Goal: Information Seeking & Learning: Learn about a topic

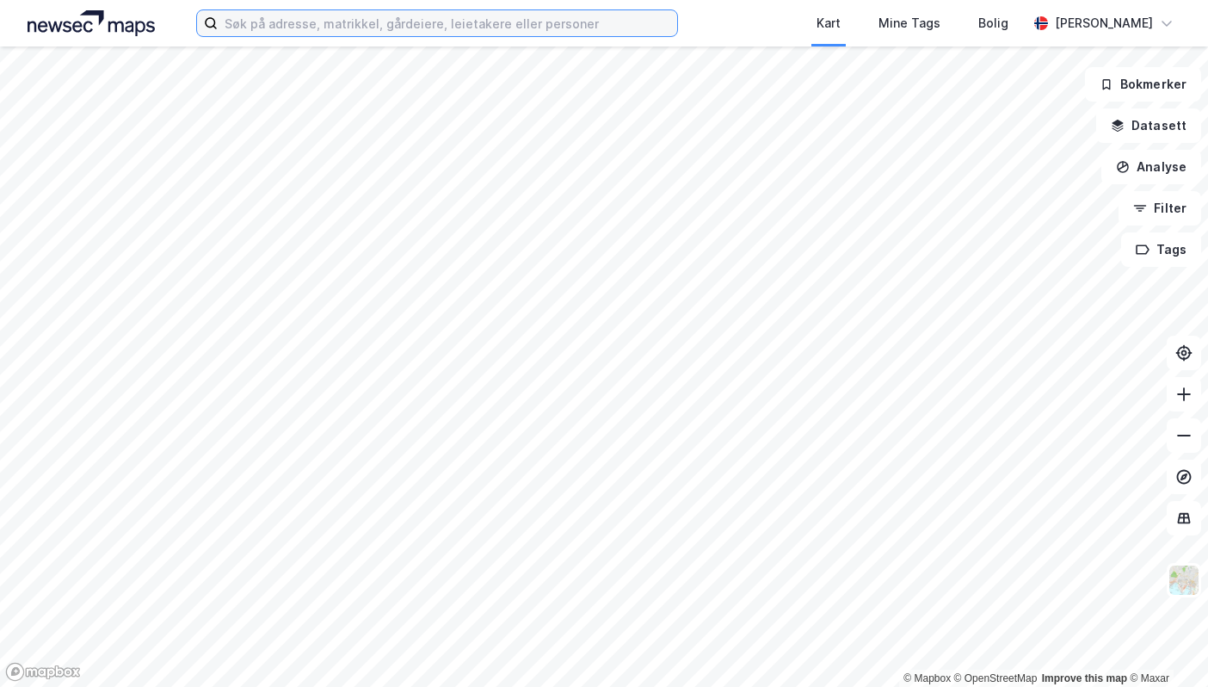
click at [385, 25] on input at bounding box center [448, 23] width 460 height 26
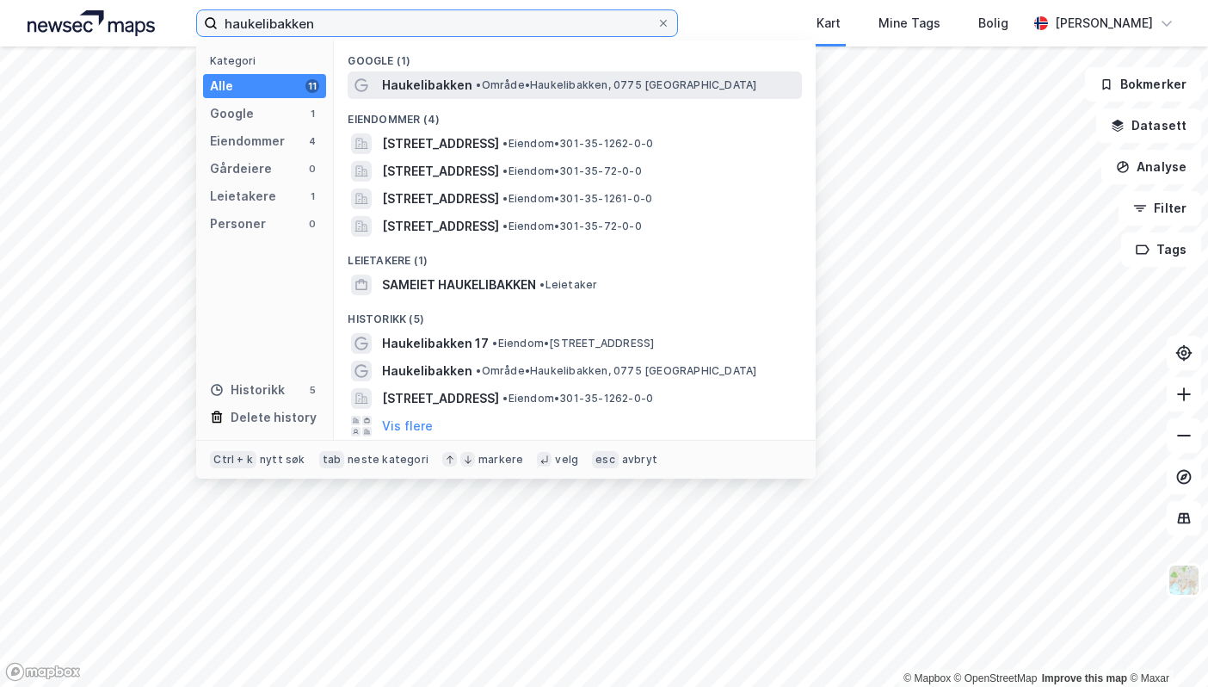
type input "haukelibakken"
click at [464, 84] on span "Haukelibakken" at bounding box center [427, 85] width 90 height 21
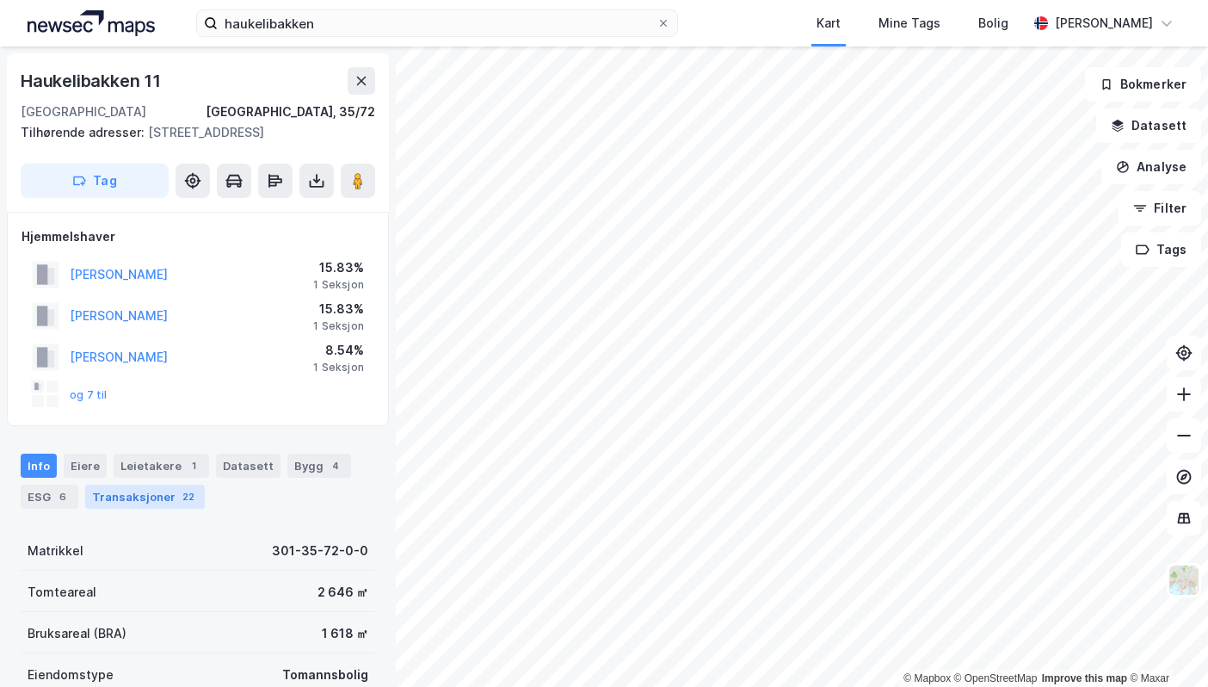
click at [130, 499] on div "Transaksjoner 22" at bounding box center [145, 497] width 120 height 24
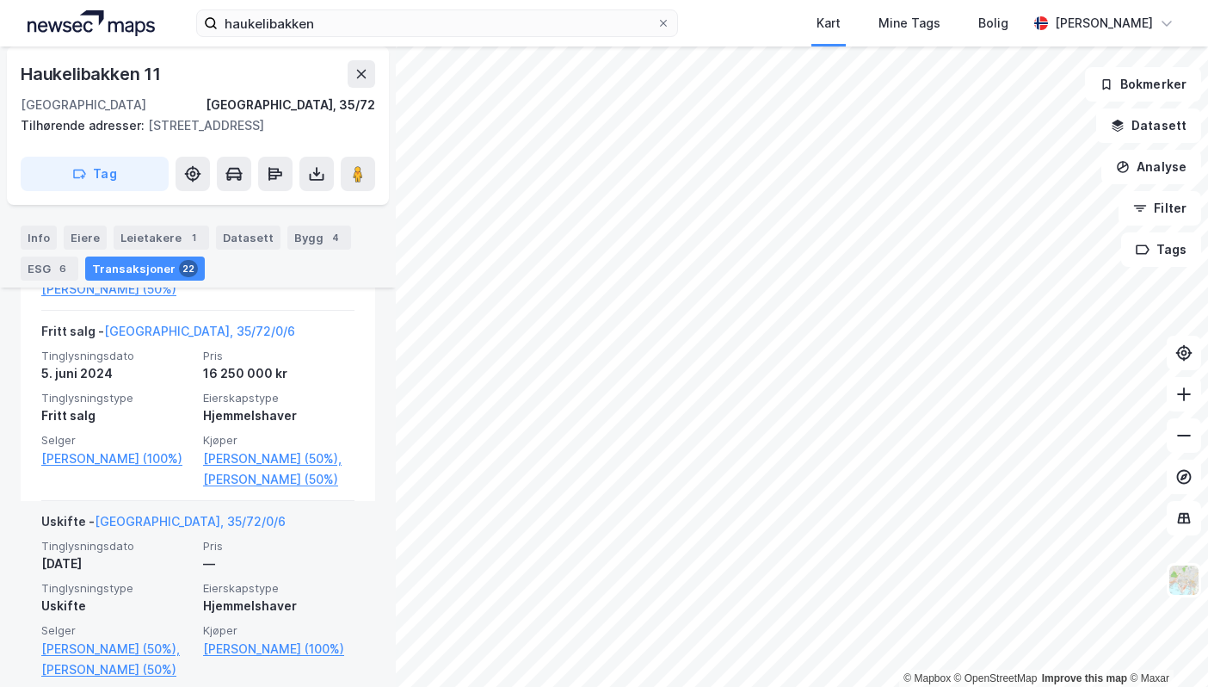
scroll to position [1026, 0]
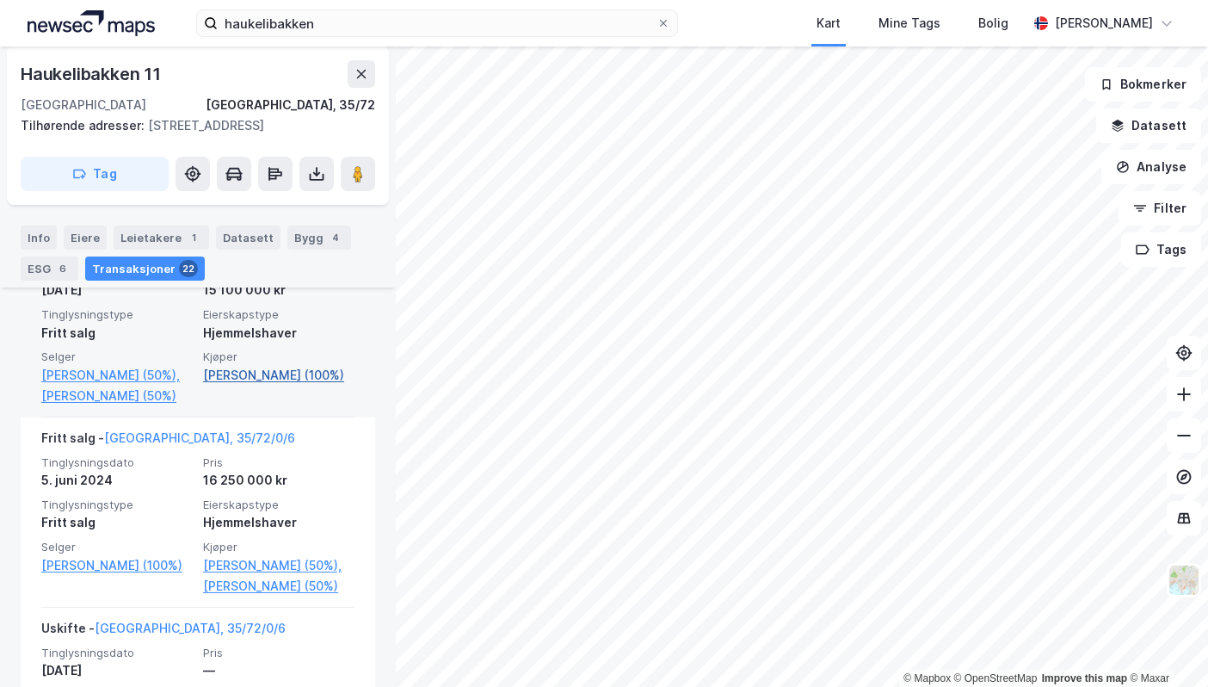
click at [244, 386] on link "Rogge Britt Iuell (100%)" at bounding box center [278, 375] width 151 height 21
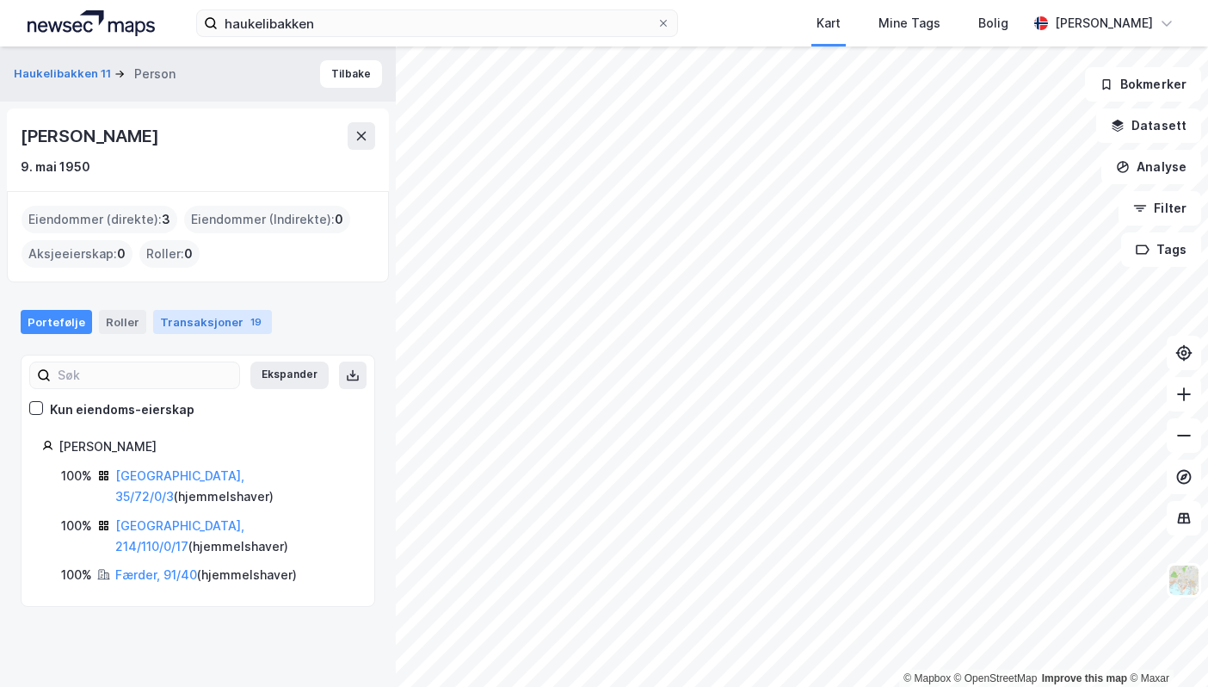
click at [188, 321] on div "Transaksjoner 19" at bounding box center [212, 322] width 119 height 24
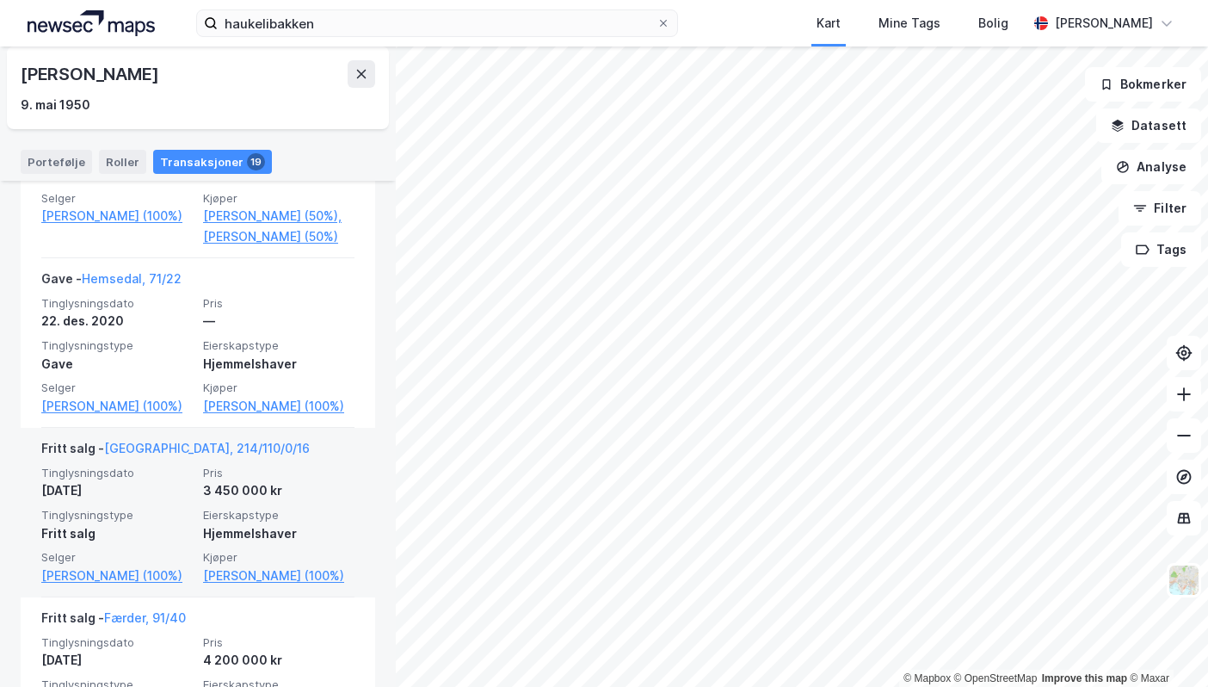
scroll to position [1113, 0]
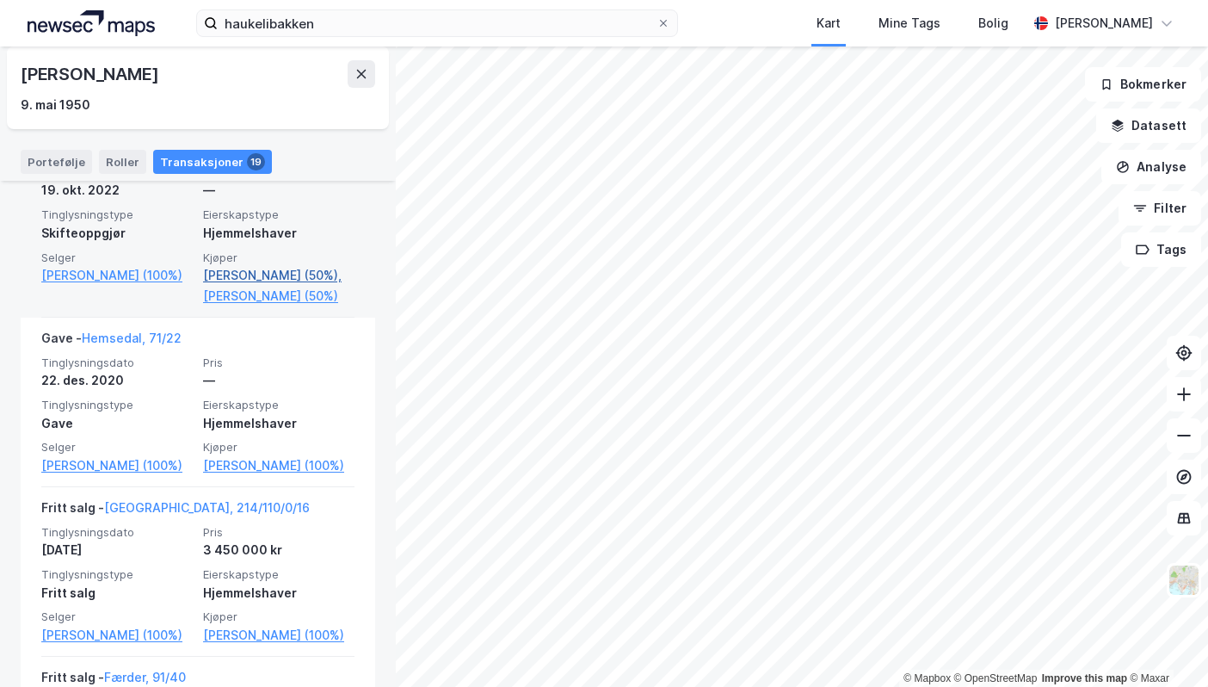
click at [244, 286] on link "[PERSON_NAME] (50%)," at bounding box center [278, 275] width 151 height 21
click at [231, 306] on link "[PERSON_NAME] (50%)" at bounding box center [278, 296] width 151 height 21
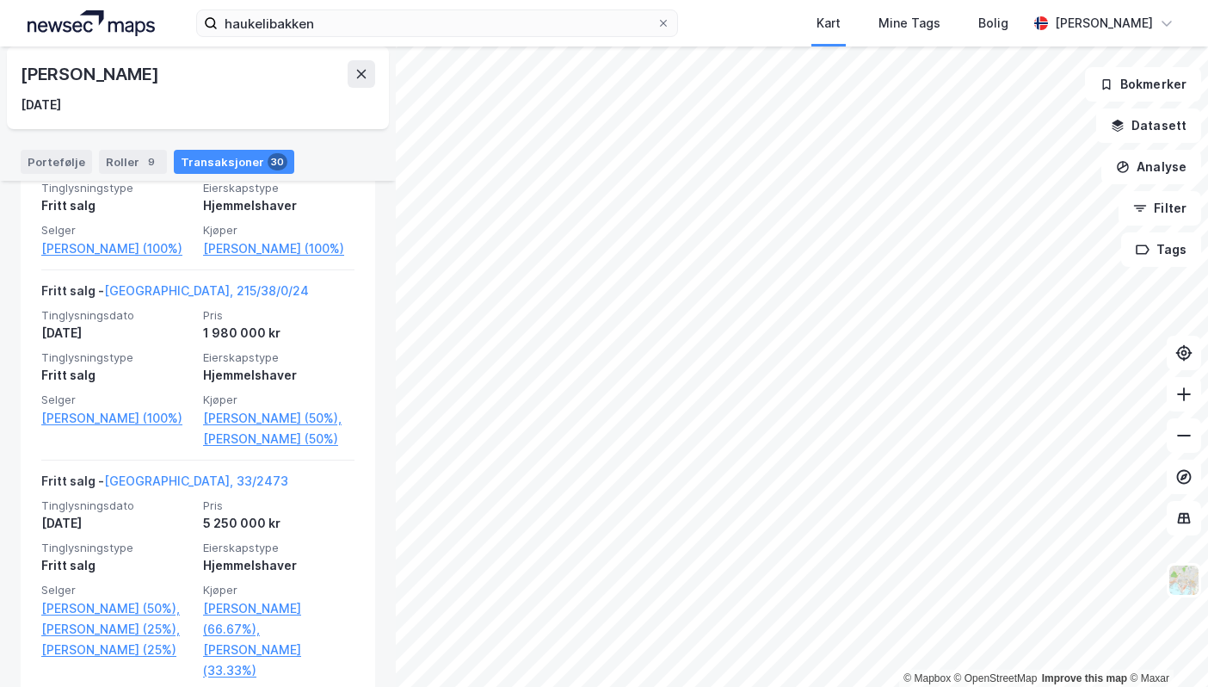
scroll to position [1377, 0]
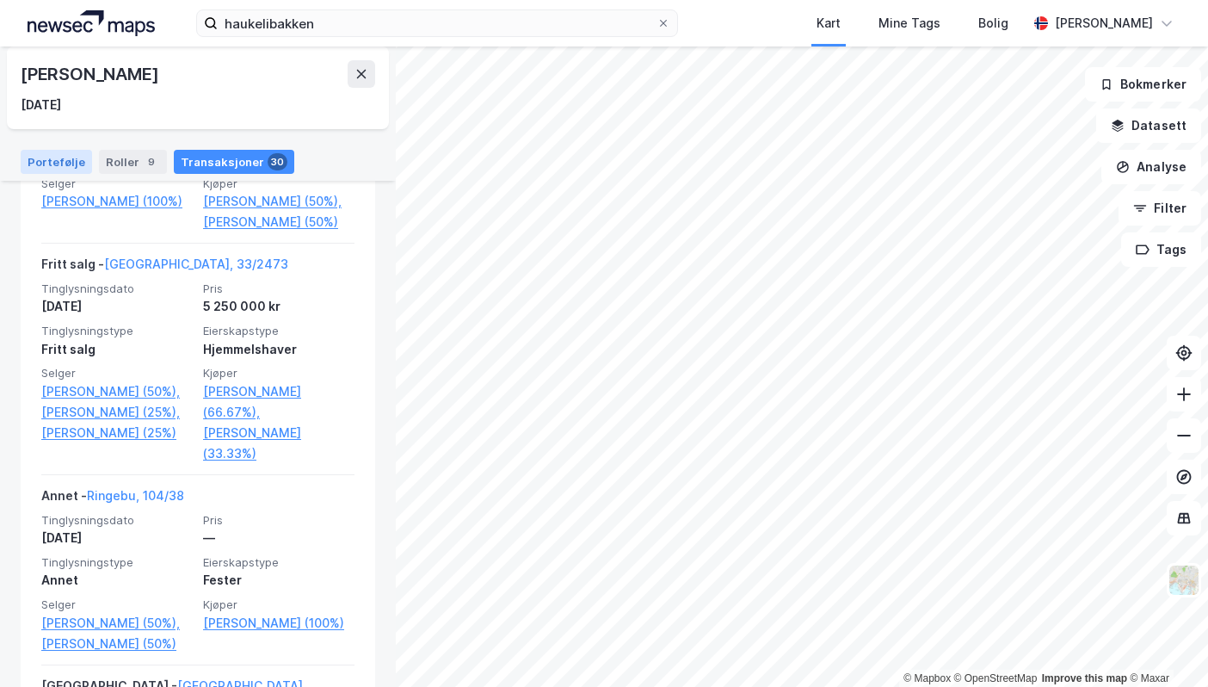
click at [72, 162] on div "Portefølje" at bounding box center [56, 162] width 71 height 24
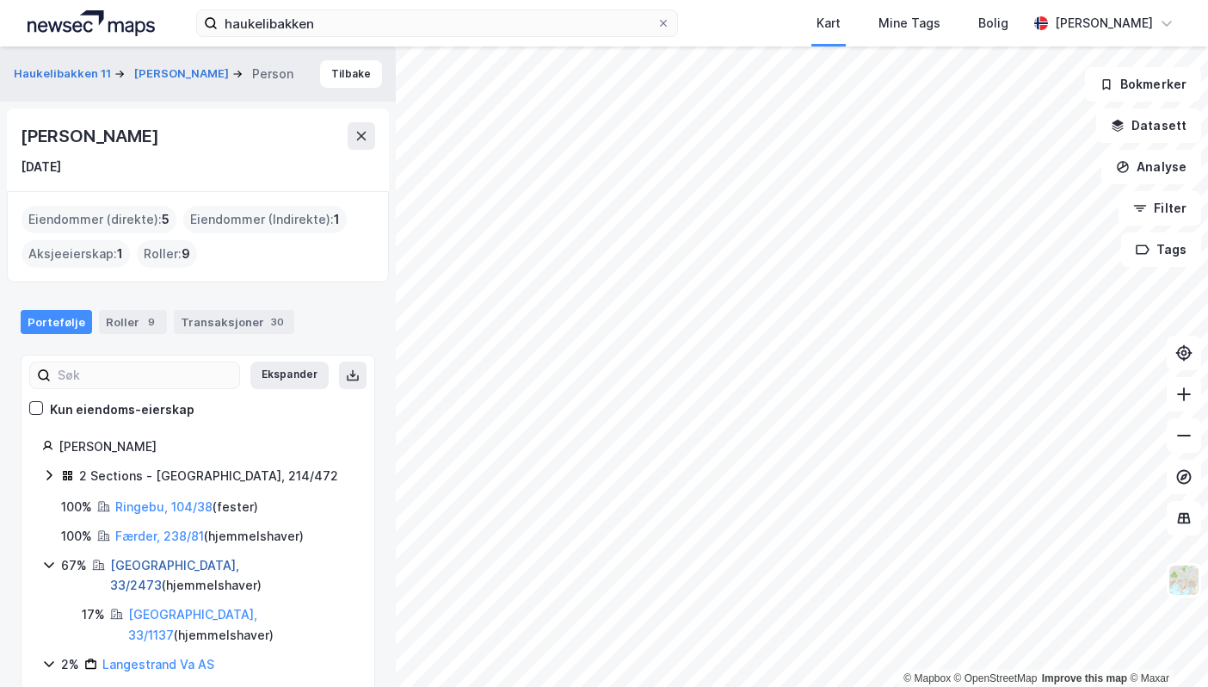
click at [151, 568] on link "[GEOGRAPHIC_DATA], 33/2473" at bounding box center [174, 575] width 129 height 35
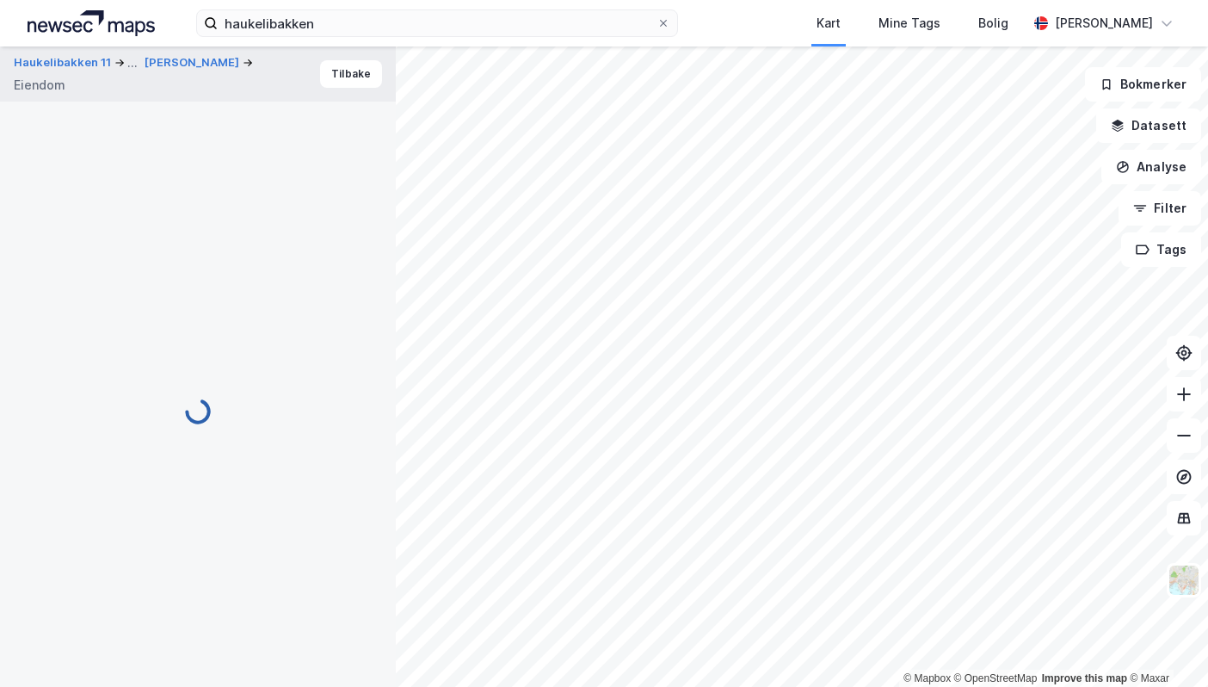
scroll to position [320, 0]
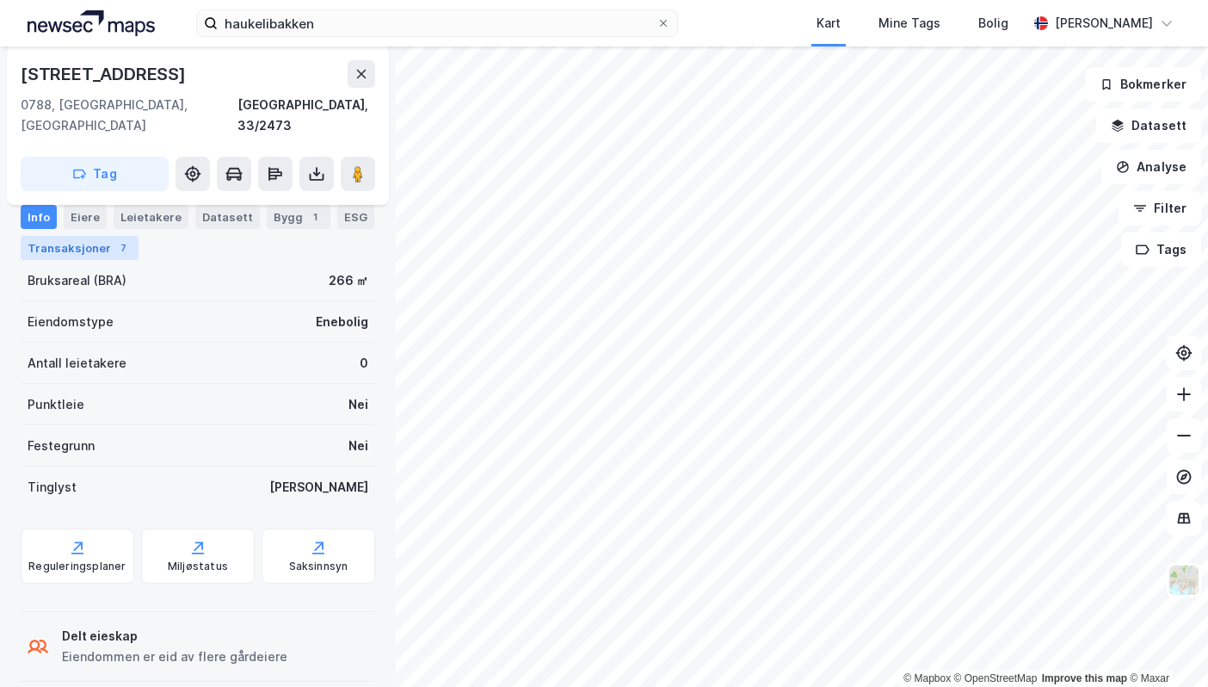
click at [71, 252] on div "Transaksjoner 7" at bounding box center [80, 248] width 118 height 24
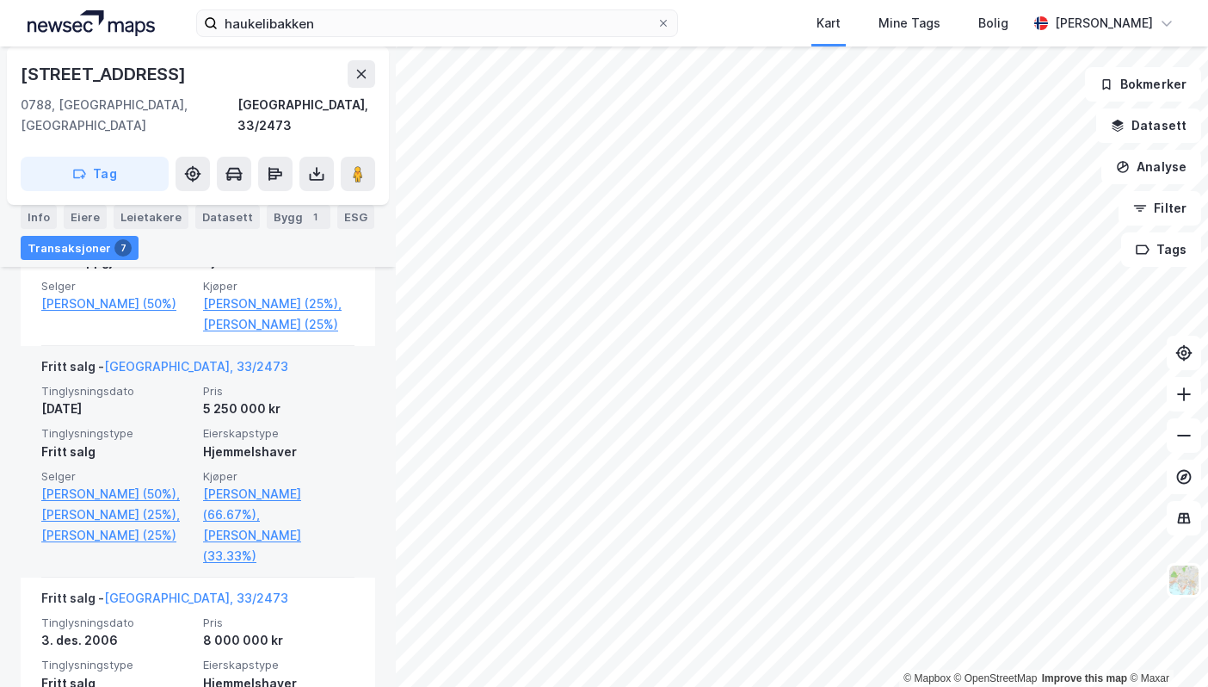
scroll to position [664, 0]
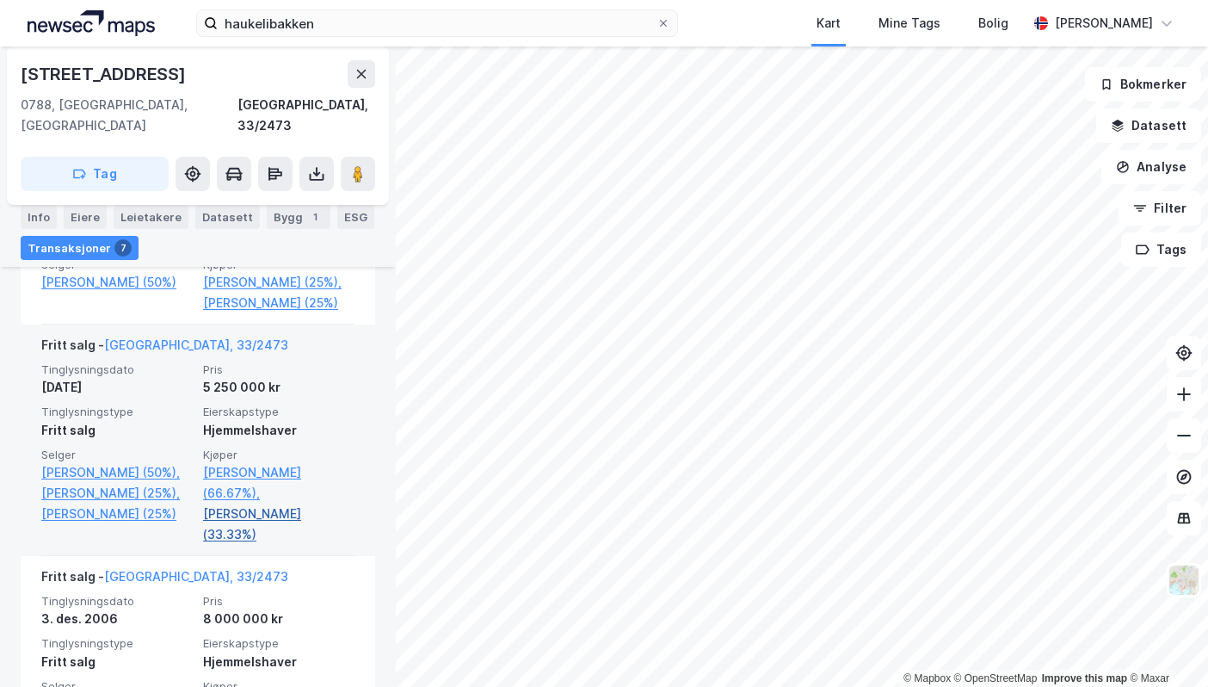
click at [262, 503] on link "[PERSON_NAME] (33.33%)" at bounding box center [278, 523] width 151 height 41
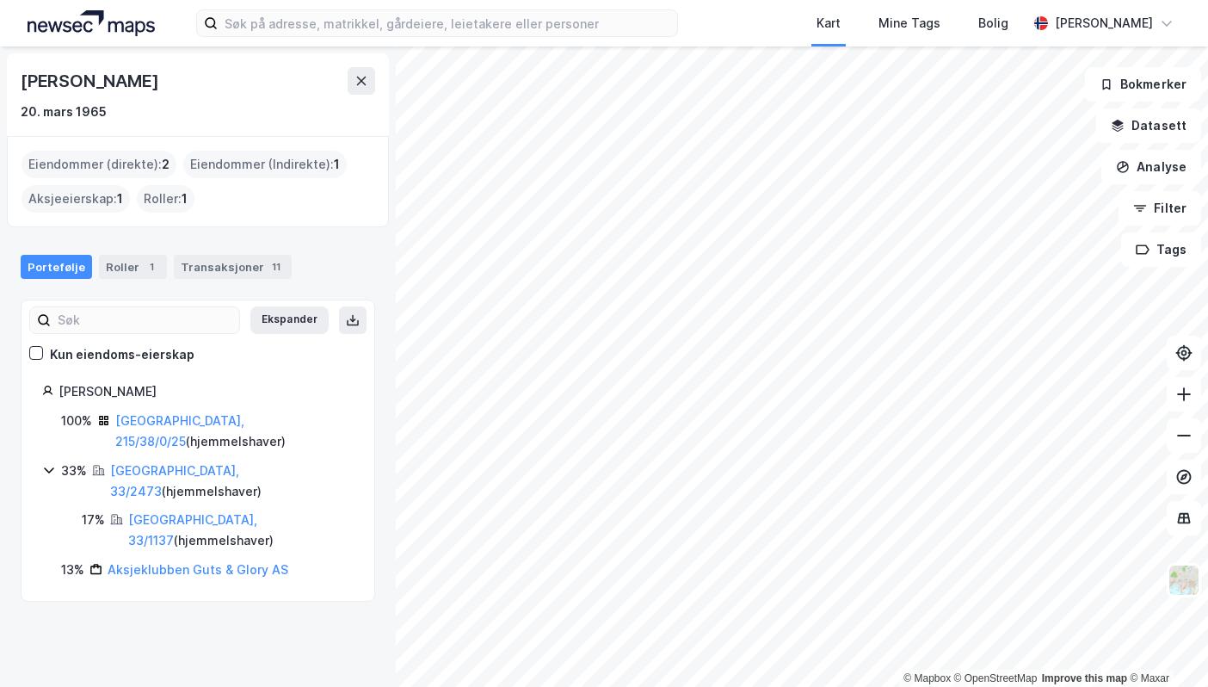
click at [160, 460] on div "[GEOGRAPHIC_DATA], 33/2473 ( hjemmelshaver )" at bounding box center [232, 480] width 244 height 41
click at [214, 259] on div "Transaksjoner 11" at bounding box center [233, 267] width 118 height 24
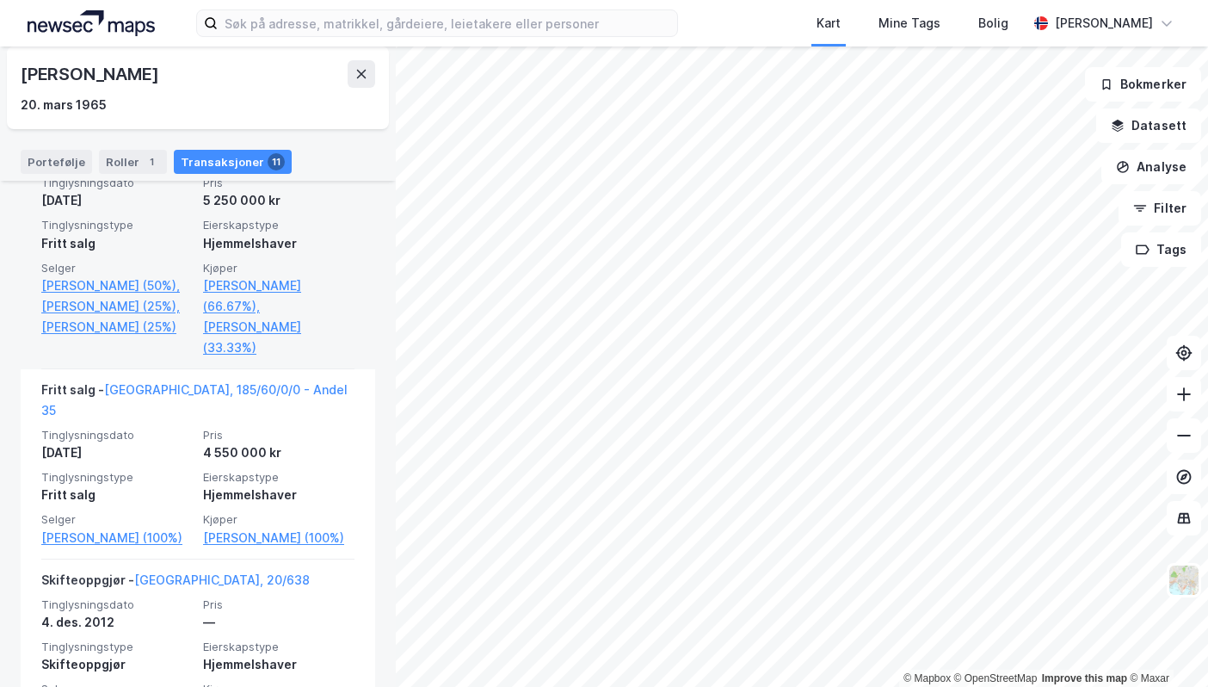
scroll to position [688, 0]
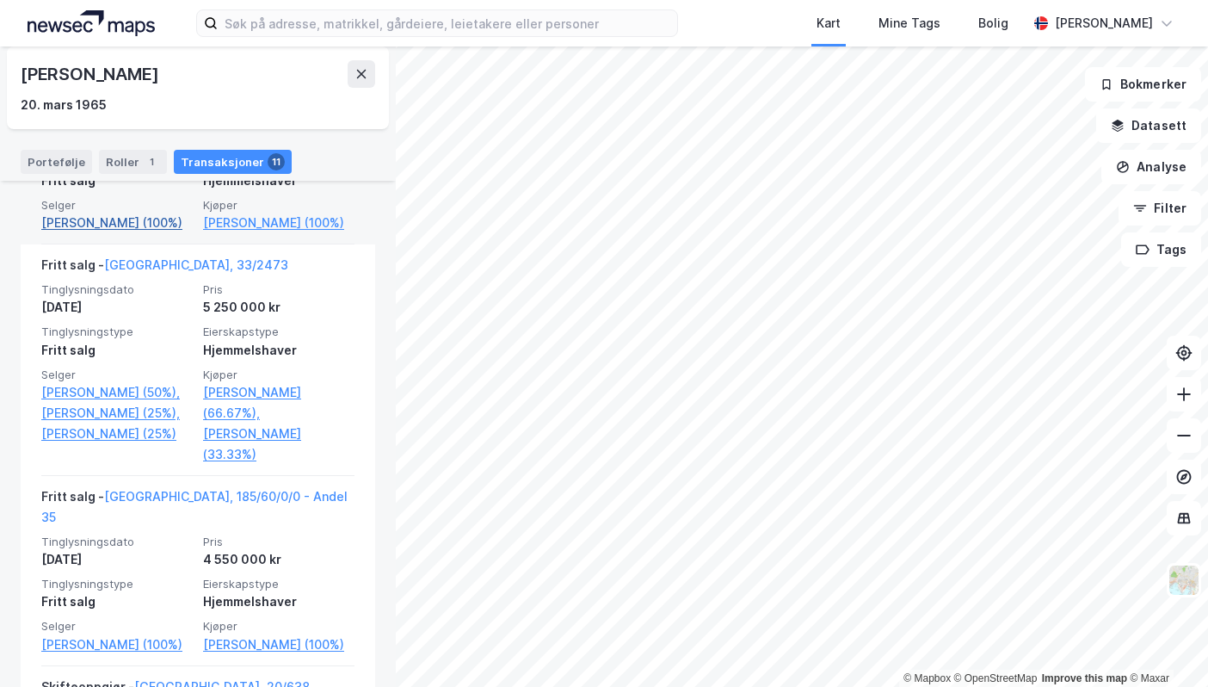
click at [52, 233] on link "[PERSON_NAME] (100%)" at bounding box center [116, 223] width 151 height 21
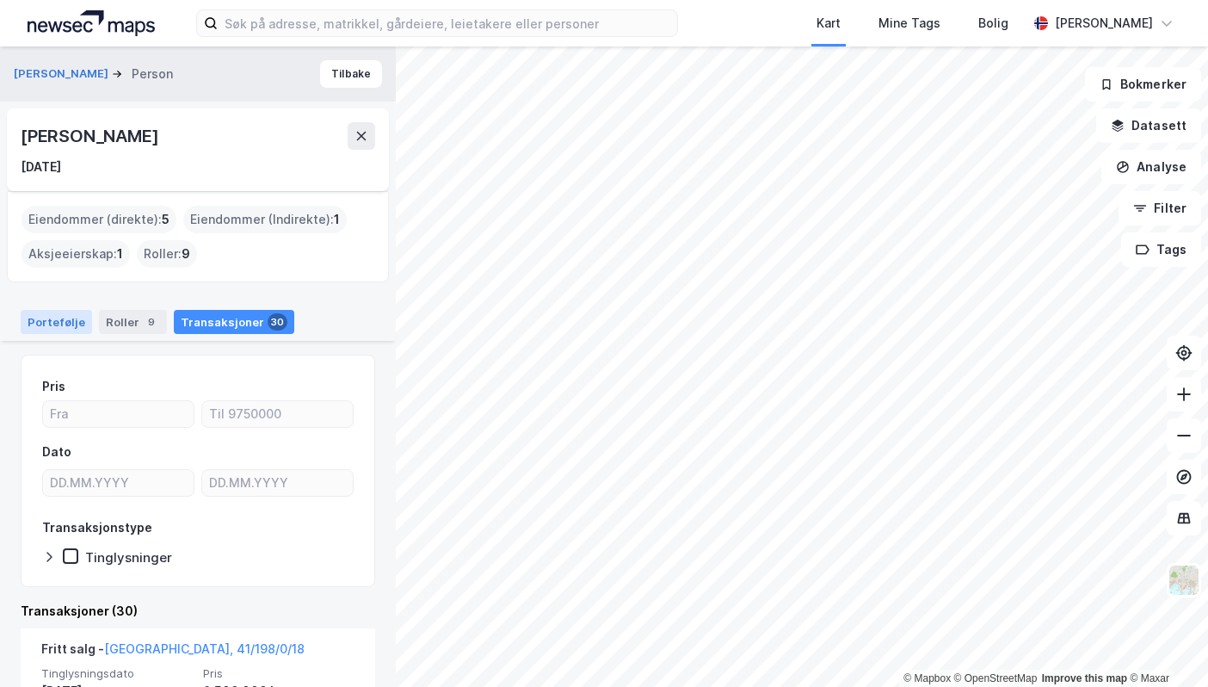
click at [25, 321] on div "Portefølje" at bounding box center [56, 322] width 71 height 24
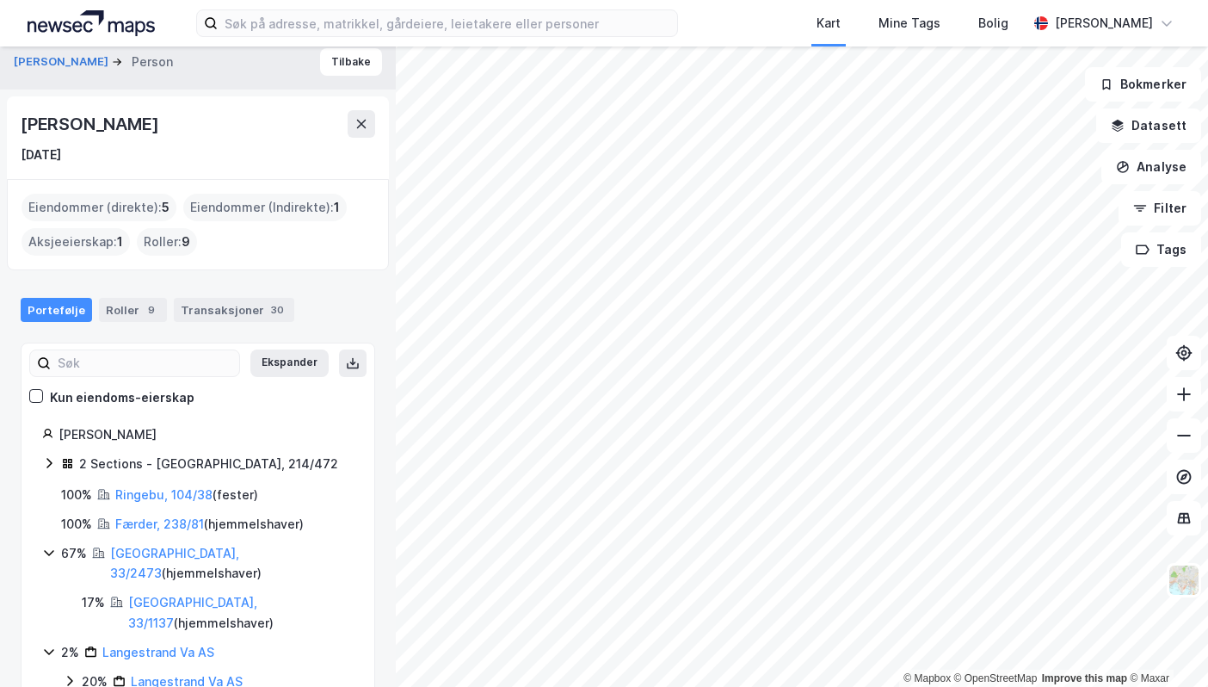
scroll to position [17, 0]
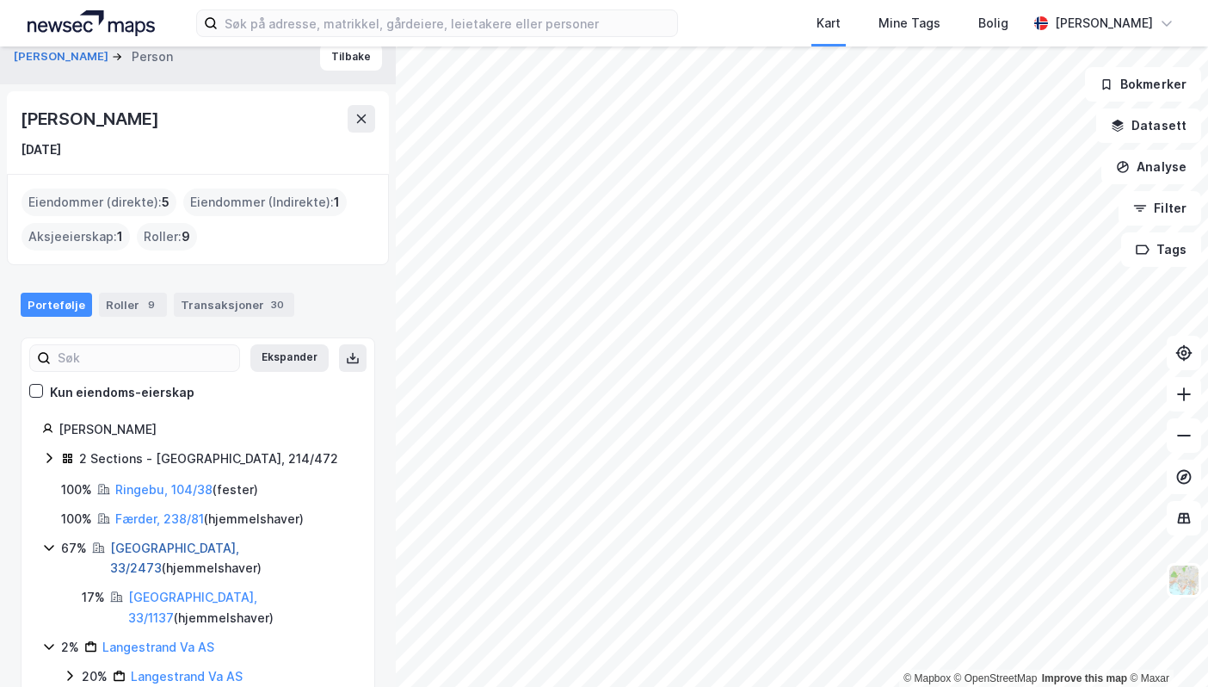
click at [142, 540] on link "[GEOGRAPHIC_DATA], 33/2473" at bounding box center [174, 557] width 129 height 35
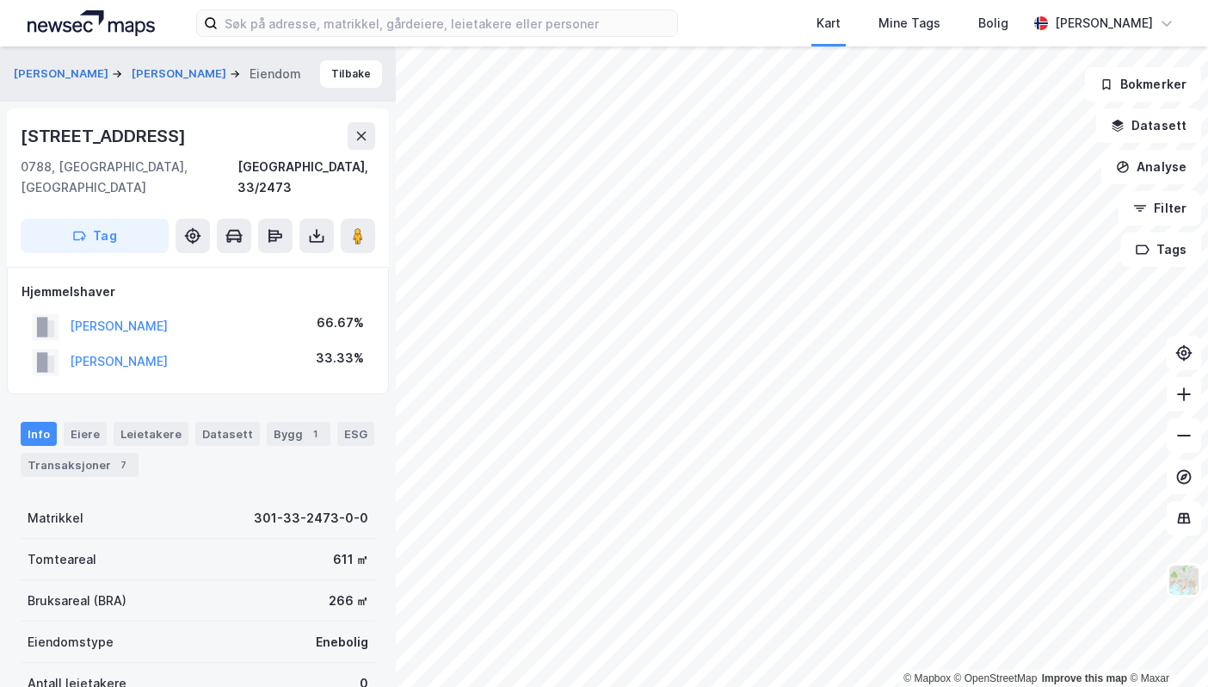
scroll to position [13, 0]
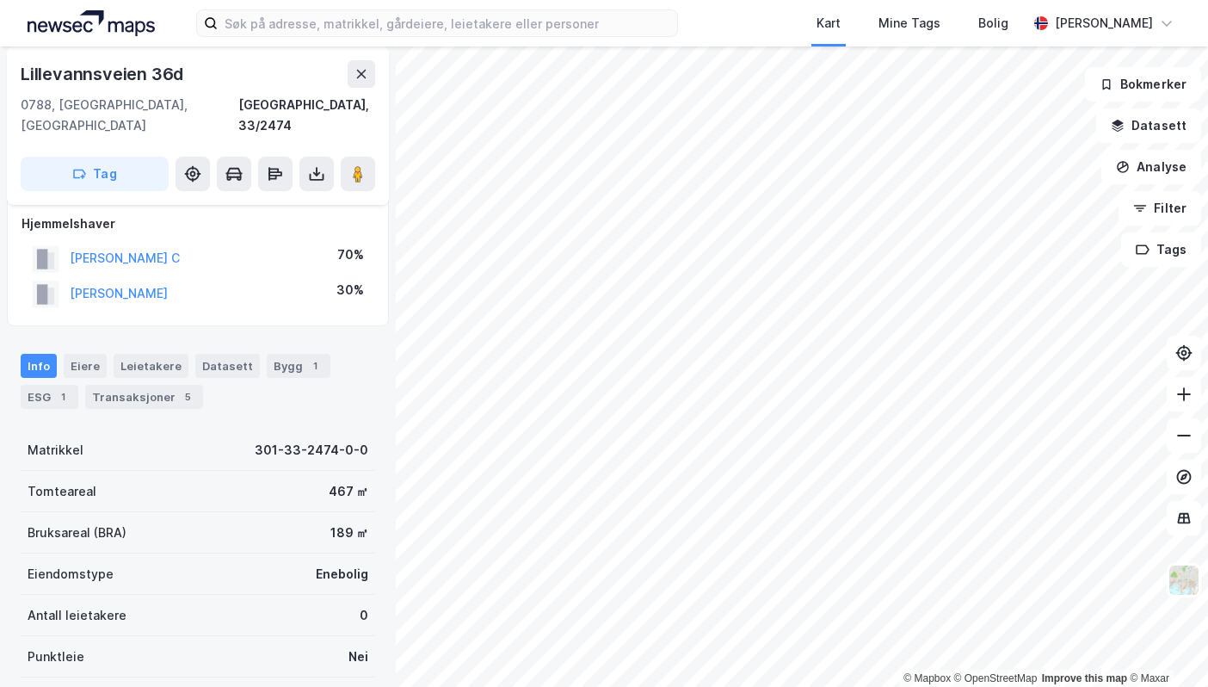
scroll to position [13, 0]
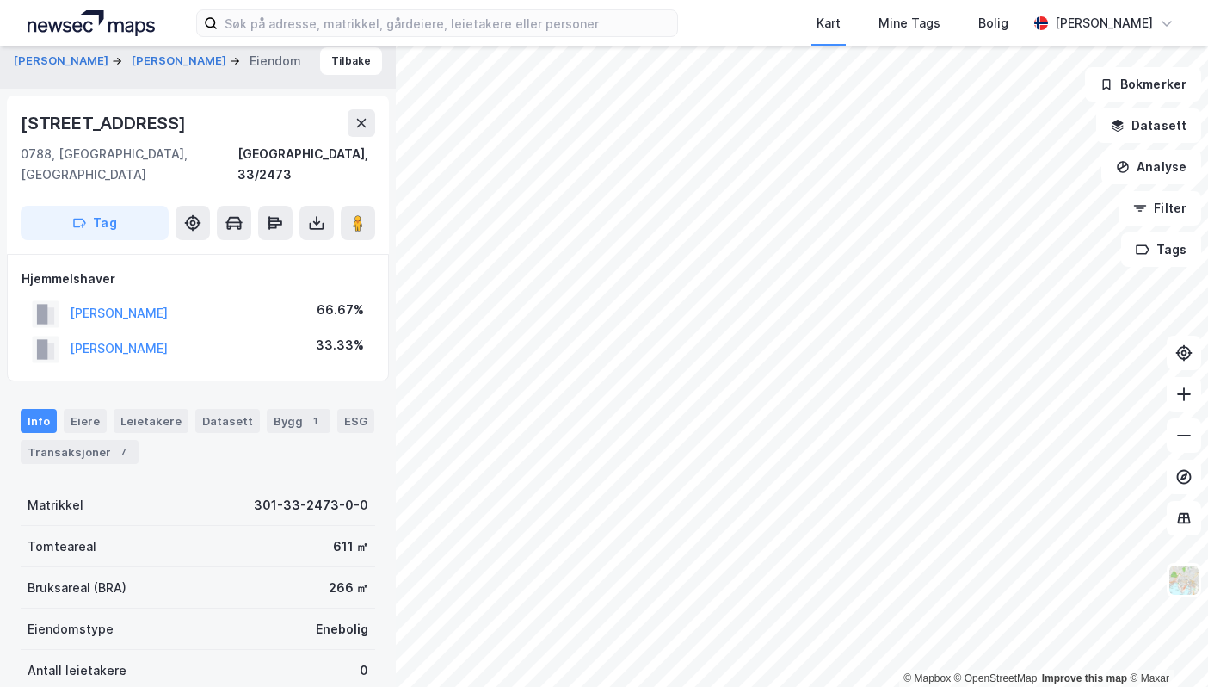
scroll to position [13, 0]
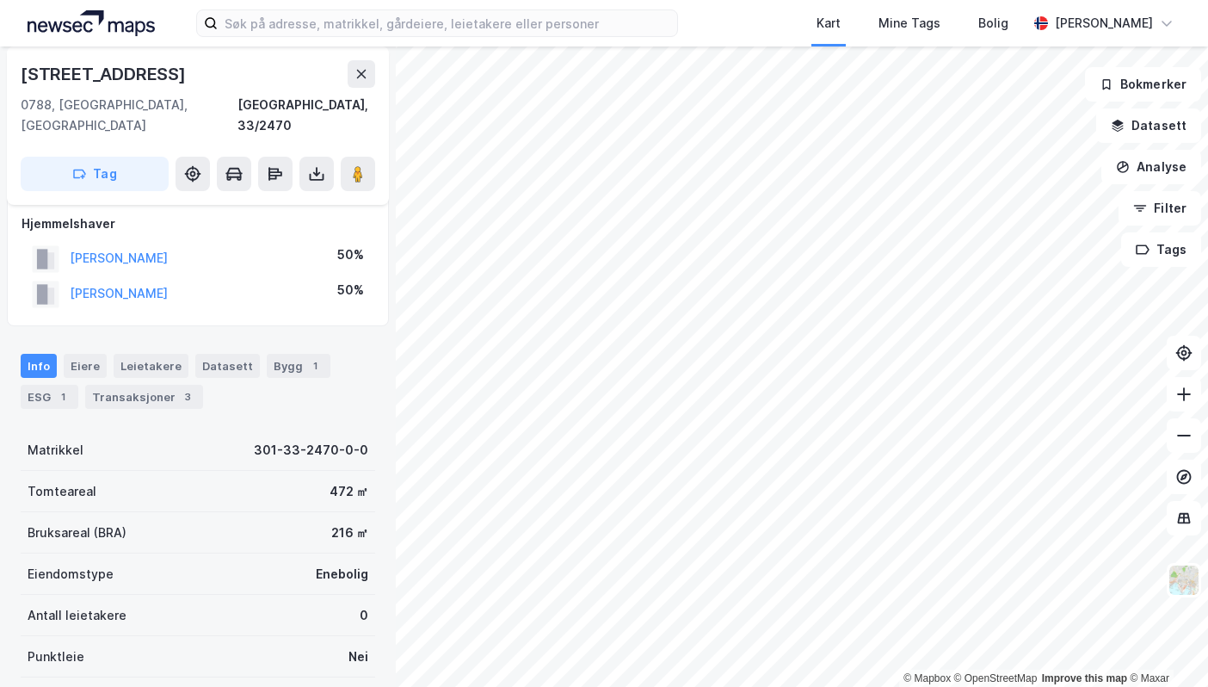
scroll to position [13, 0]
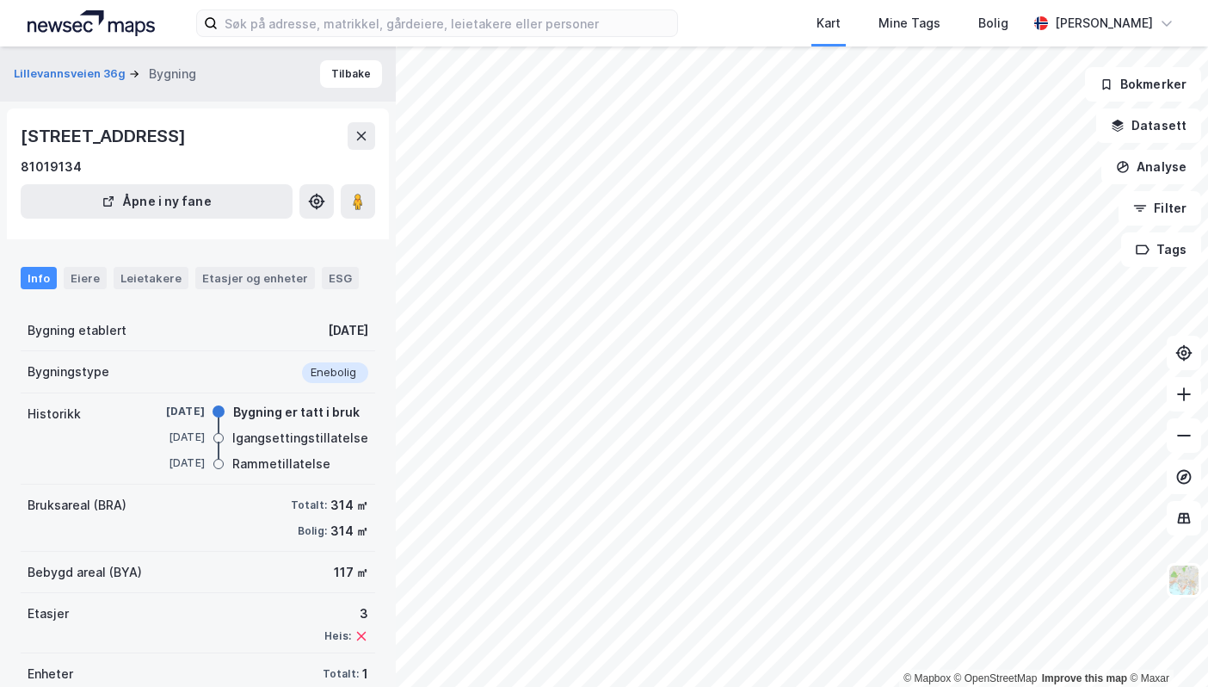
scroll to position [13, 0]
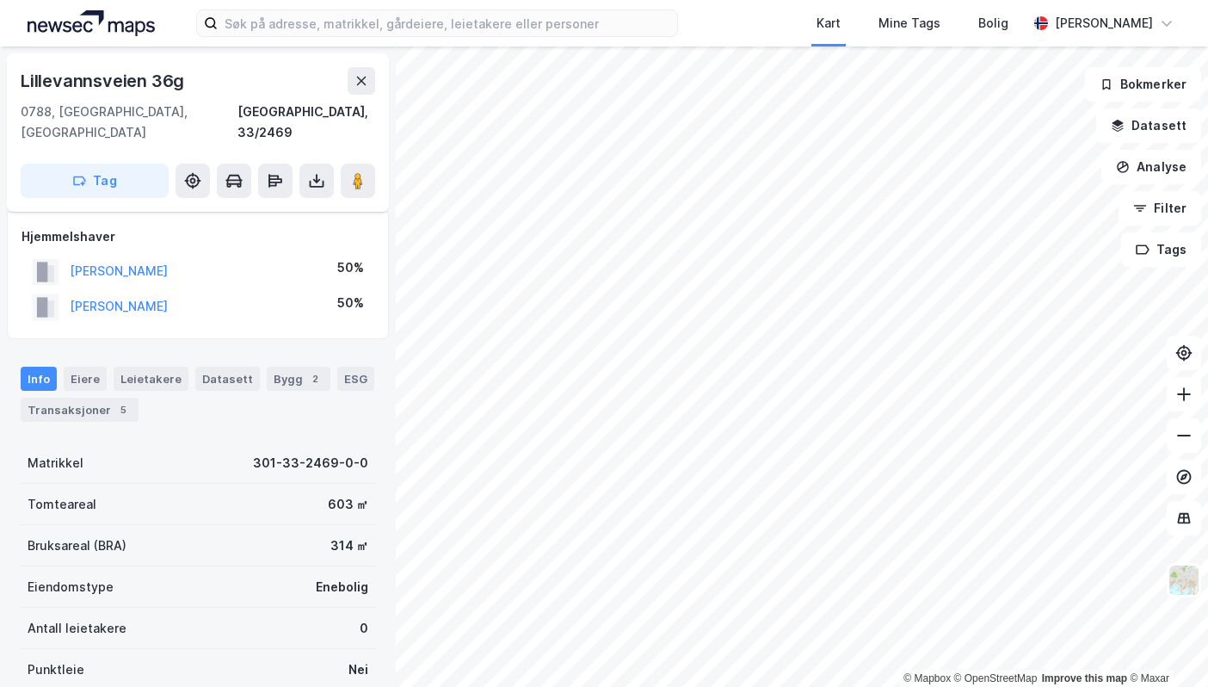
scroll to position [13, 0]
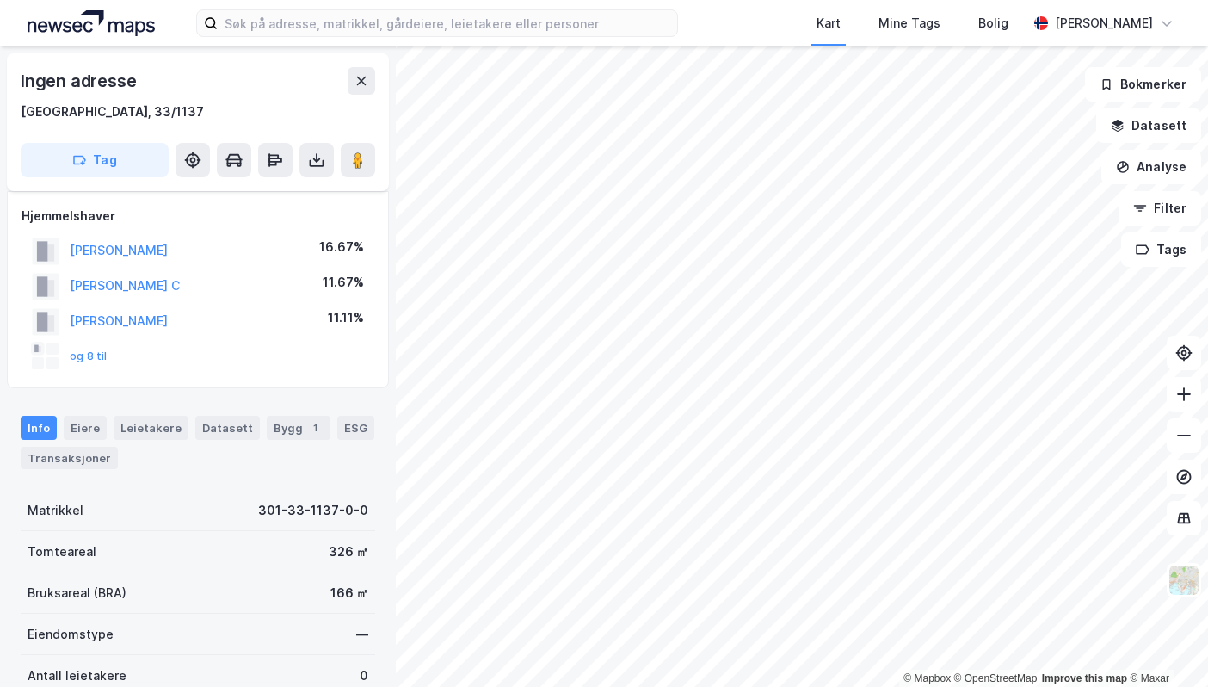
scroll to position [13, 0]
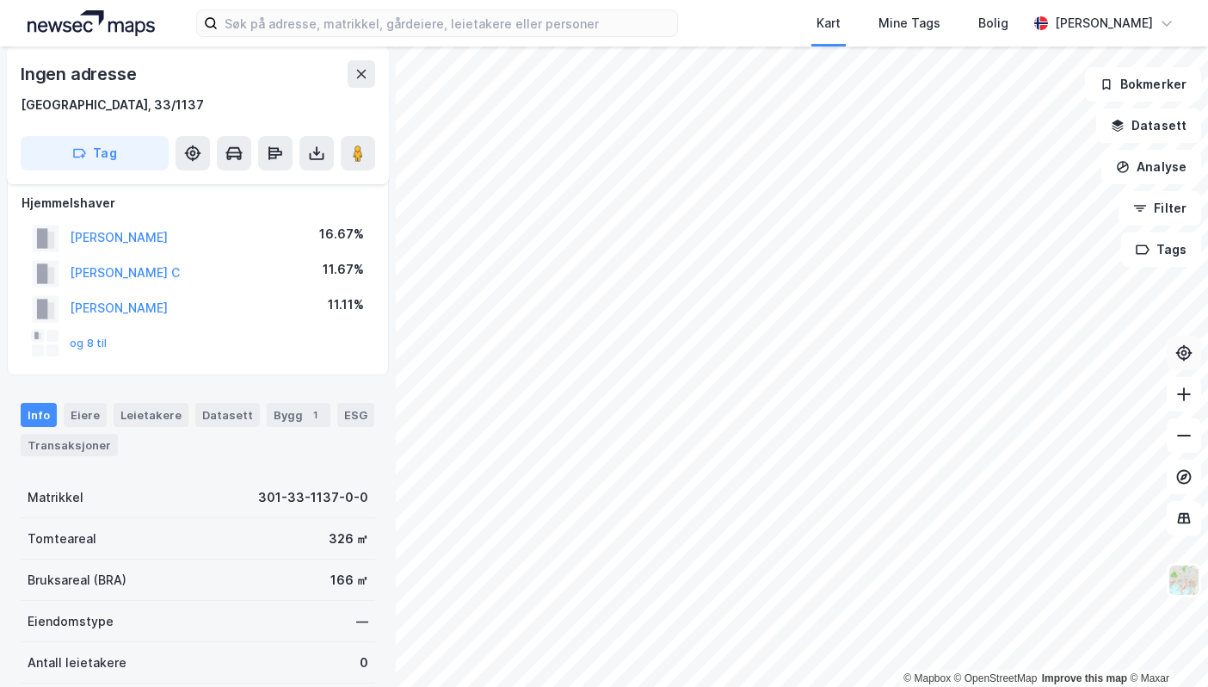
scroll to position [13, 0]
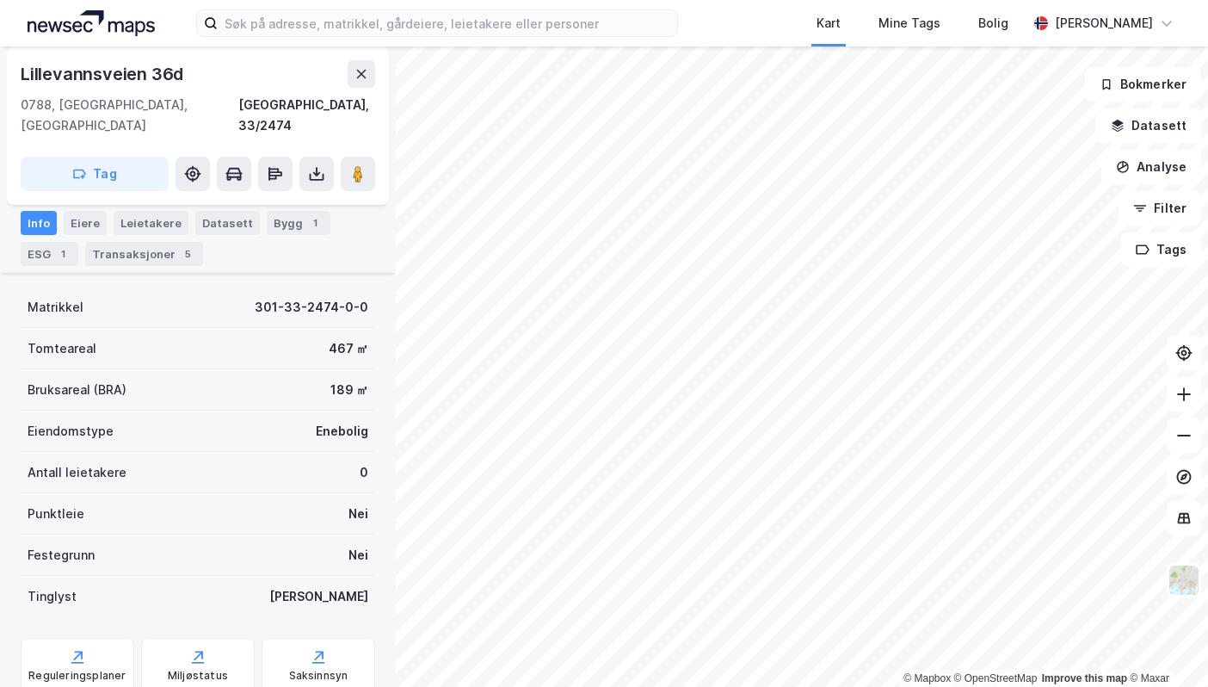
scroll to position [185, 0]
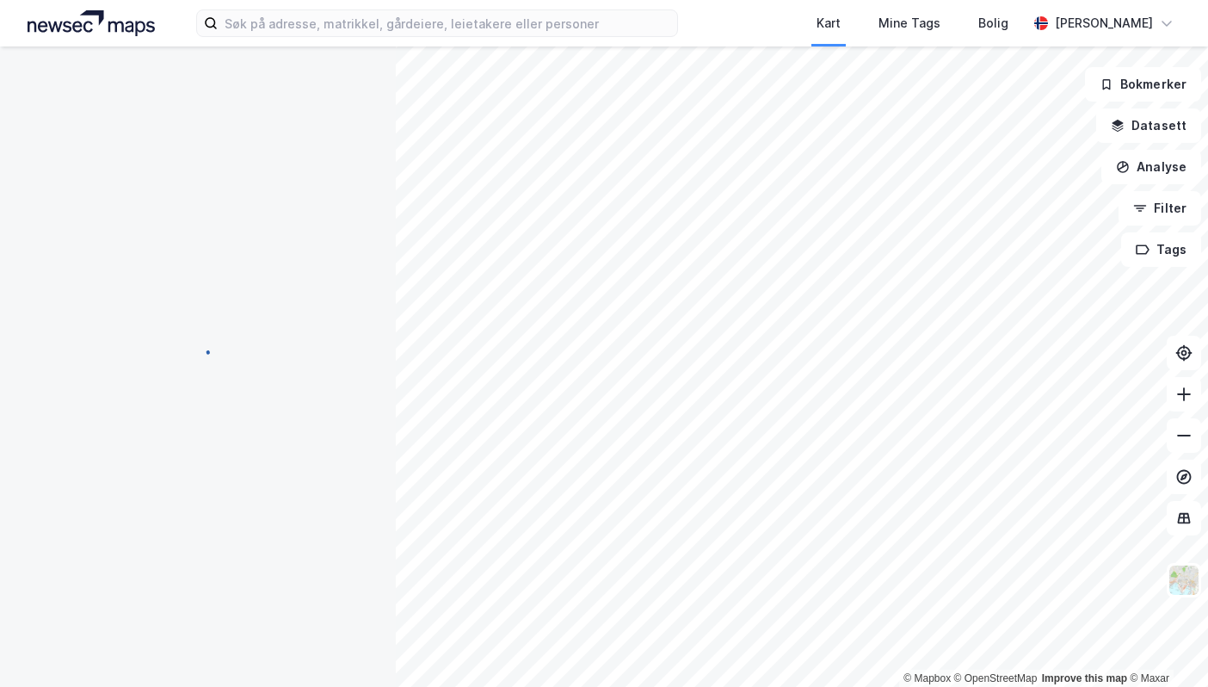
scroll to position [185, 0]
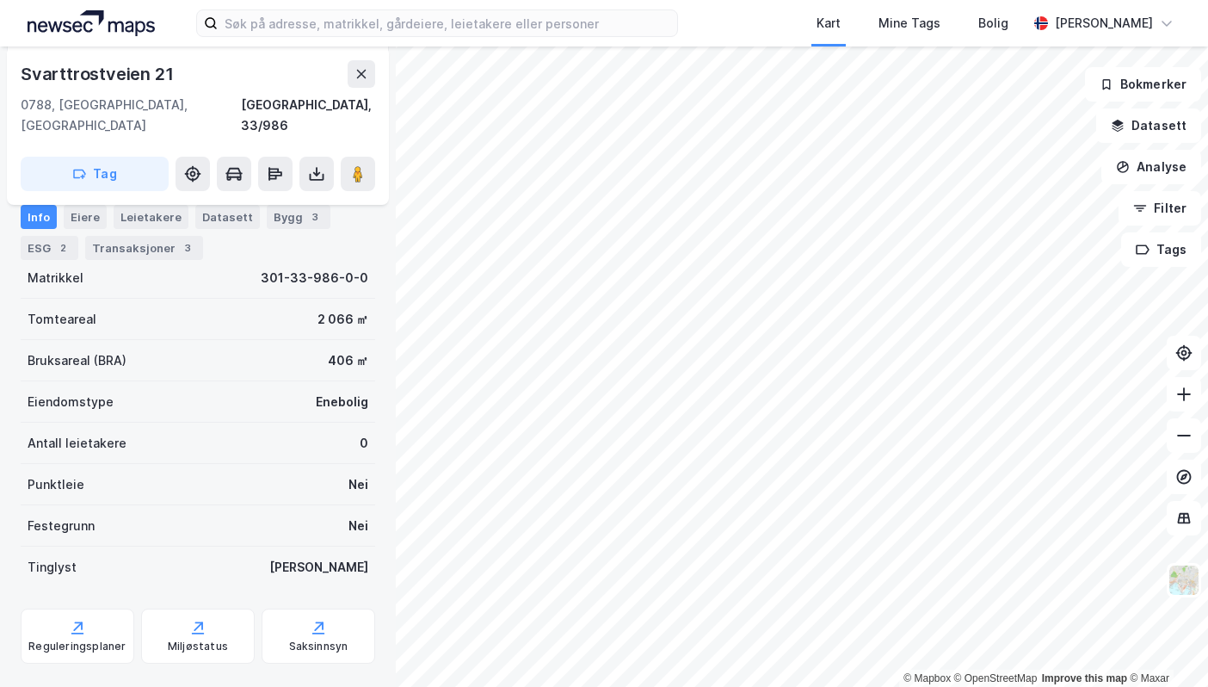
scroll to position [185, 0]
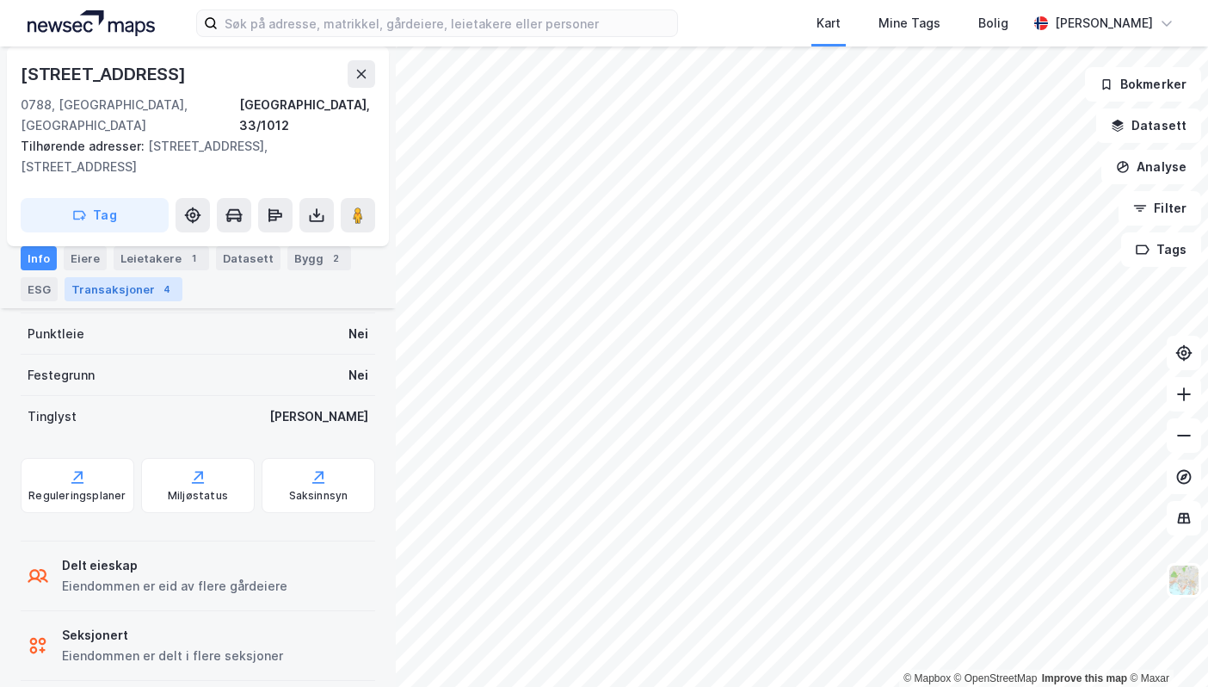
click at [81, 291] on div "Transaksjoner 4" at bounding box center [124, 289] width 118 height 24
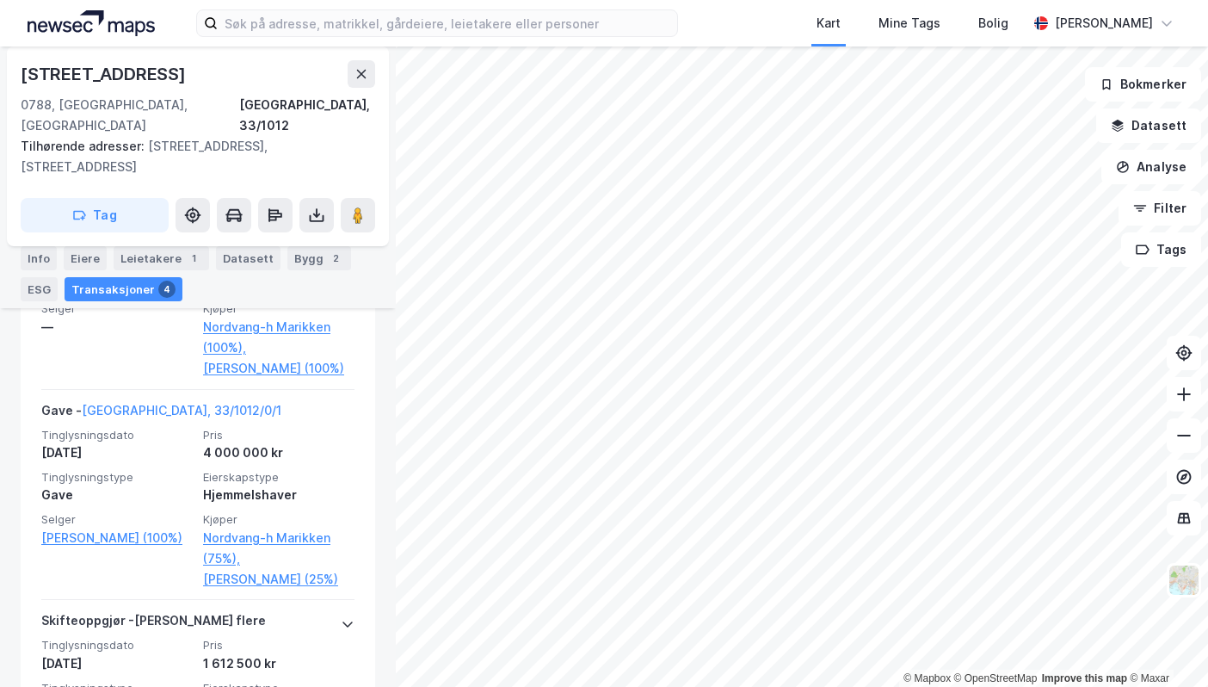
scroll to position [688, 0]
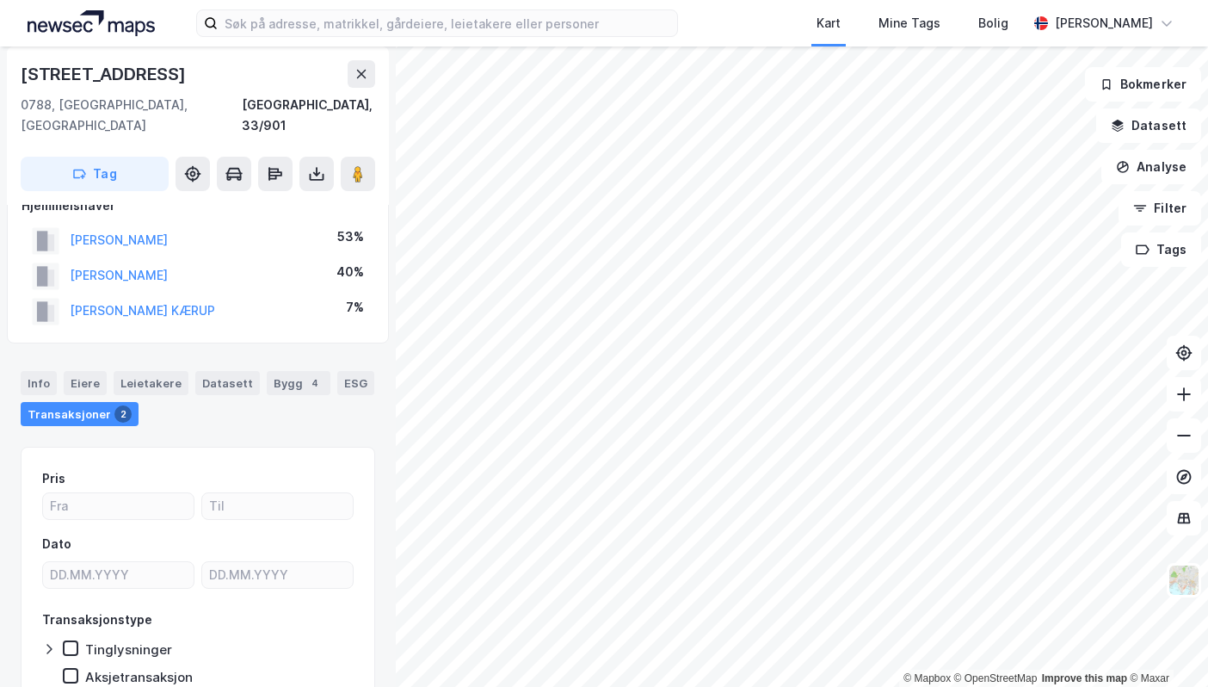
scroll to position [6, 0]
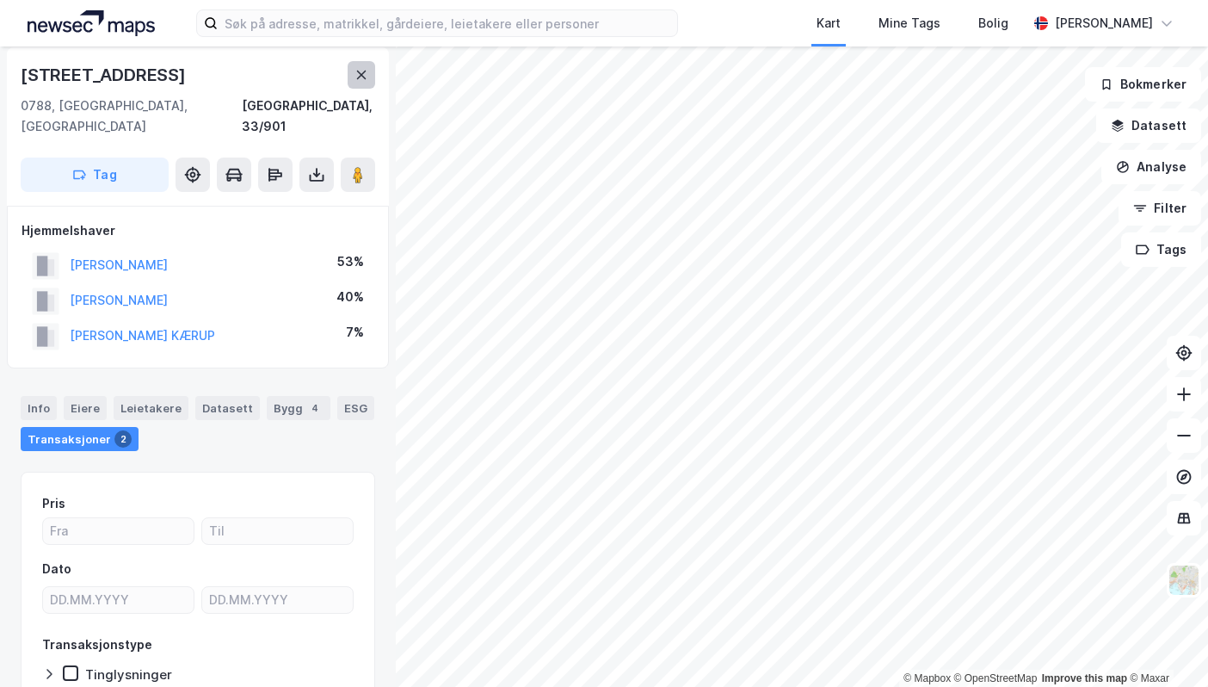
click at [365, 73] on icon at bounding box center [362, 75] width 14 height 14
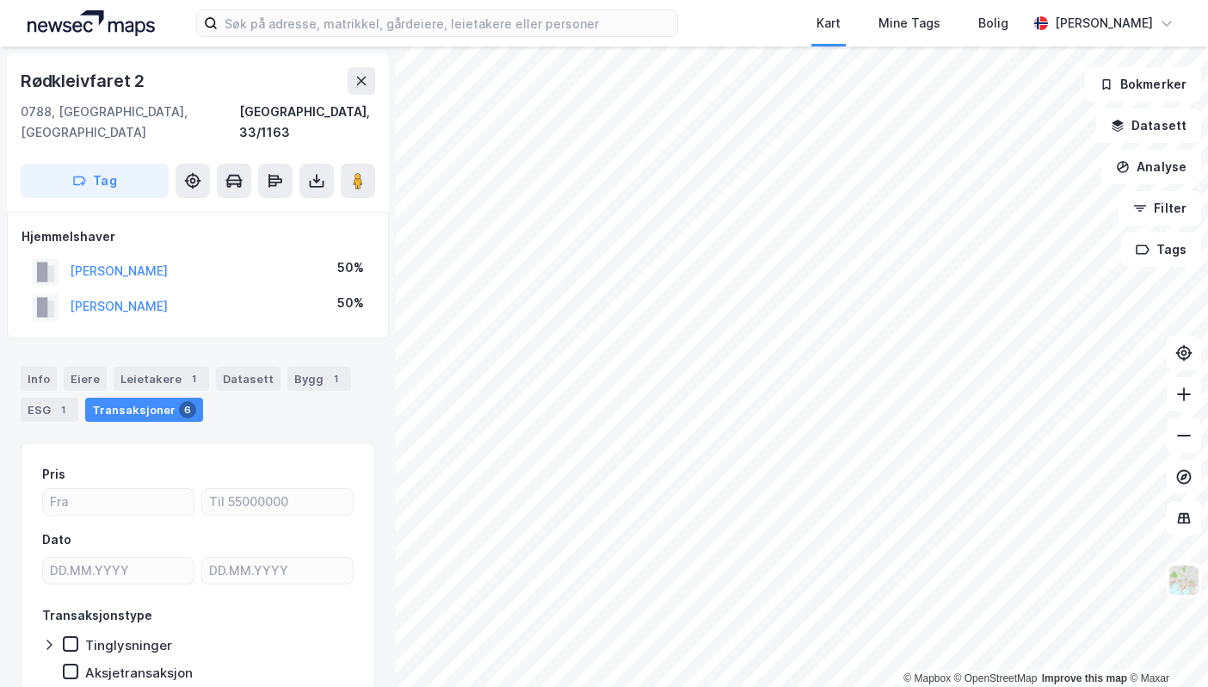
scroll to position [6, 0]
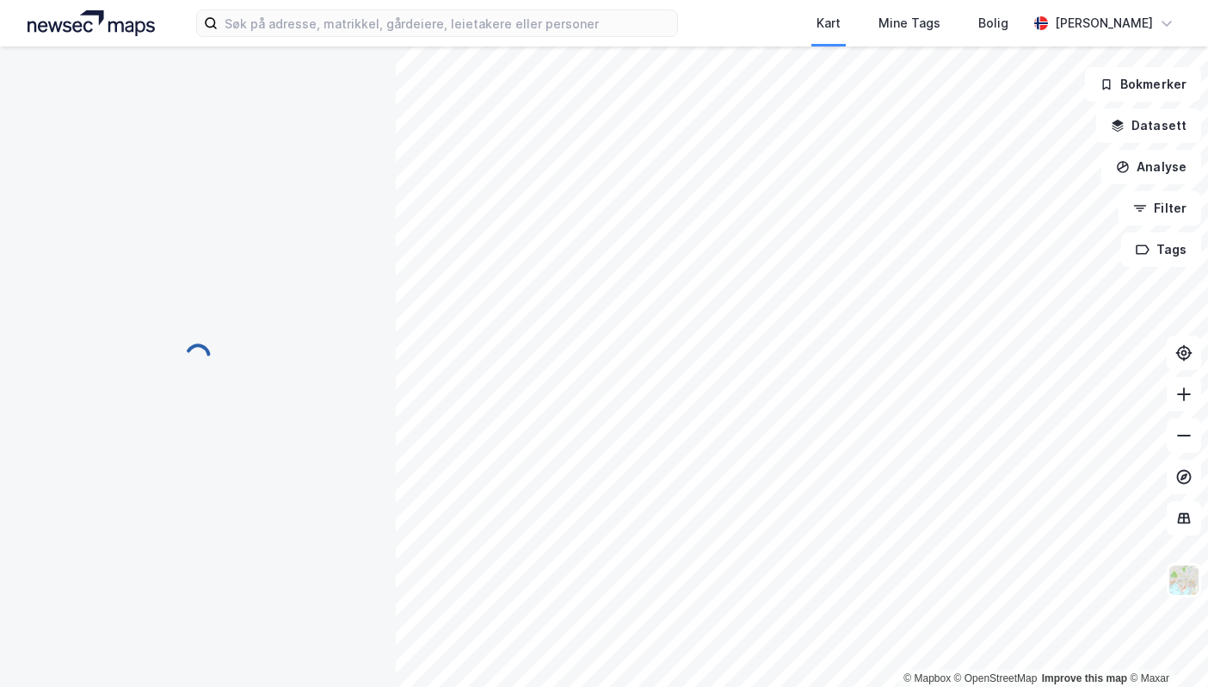
scroll to position [6, 0]
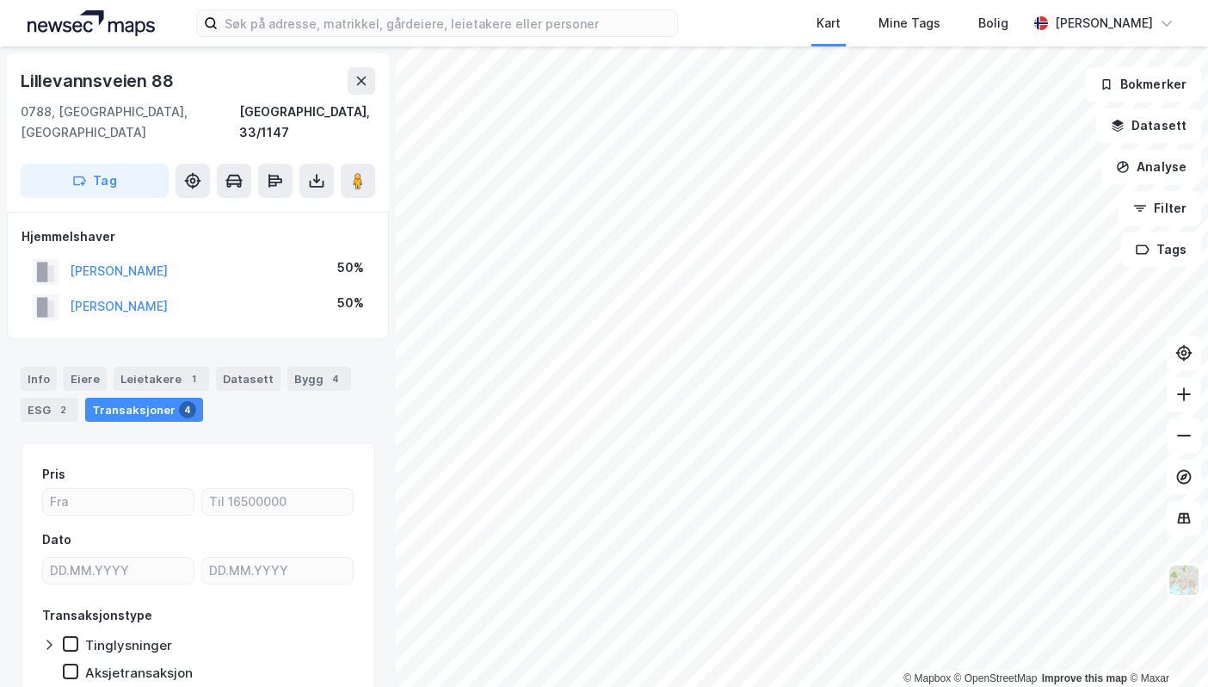
scroll to position [6, 0]
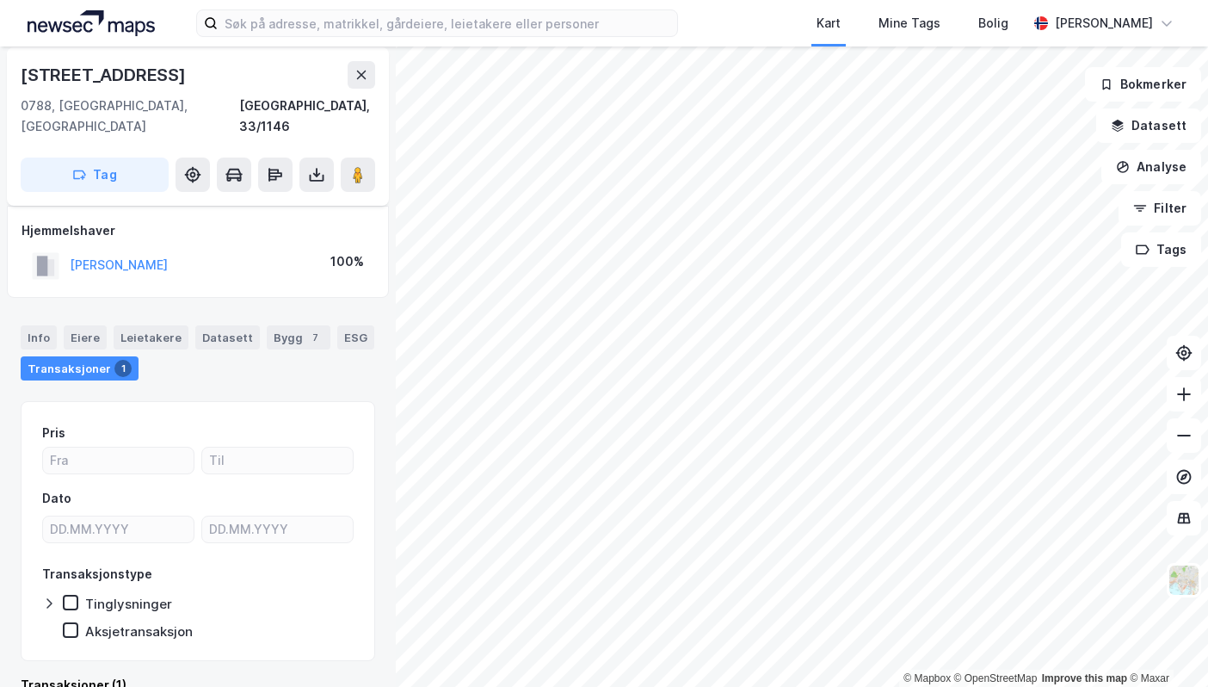
scroll to position [189, 0]
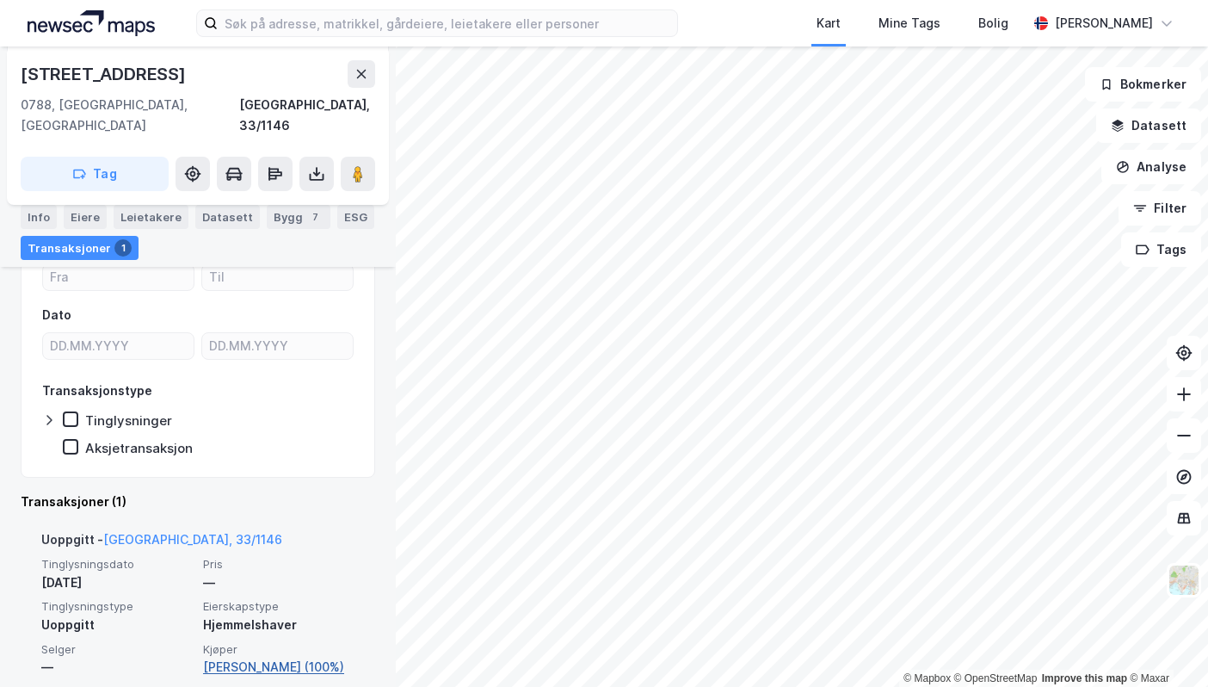
click at [233, 657] on link "[PERSON_NAME] (100%)" at bounding box center [278, 667] width 151 height 21
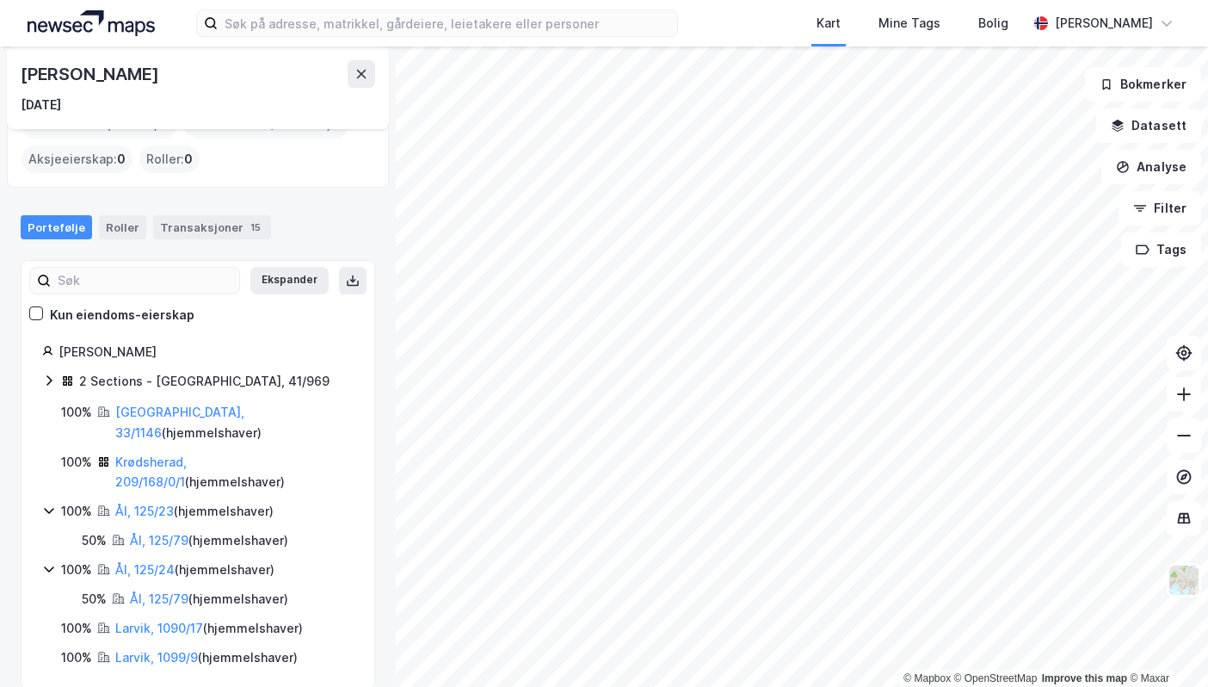
scroll to position [96, 0]
click at [142, 453] on link "Krødsherad, 209/168/0/1" at bounding box center [150, 470] width 71 height 35
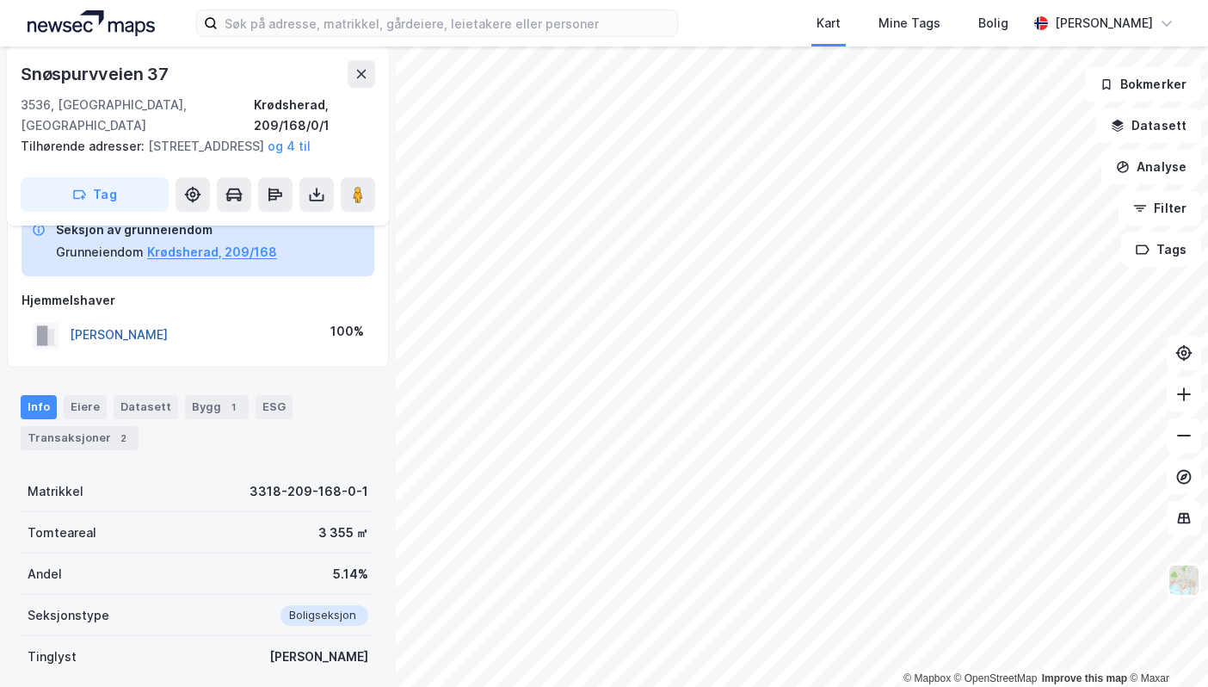
scroll to position [46, 0]
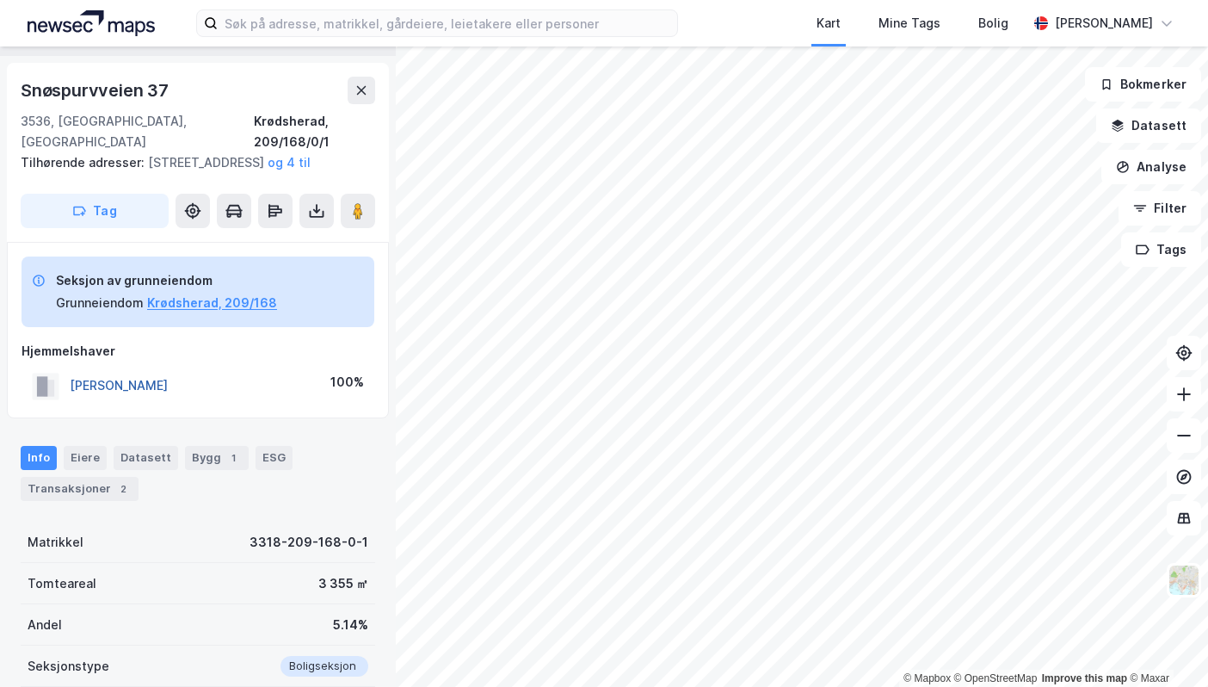
click at [0, 0] on button "[PERSON_NAME]" at bounding box center [0, 0] width 0 height 0
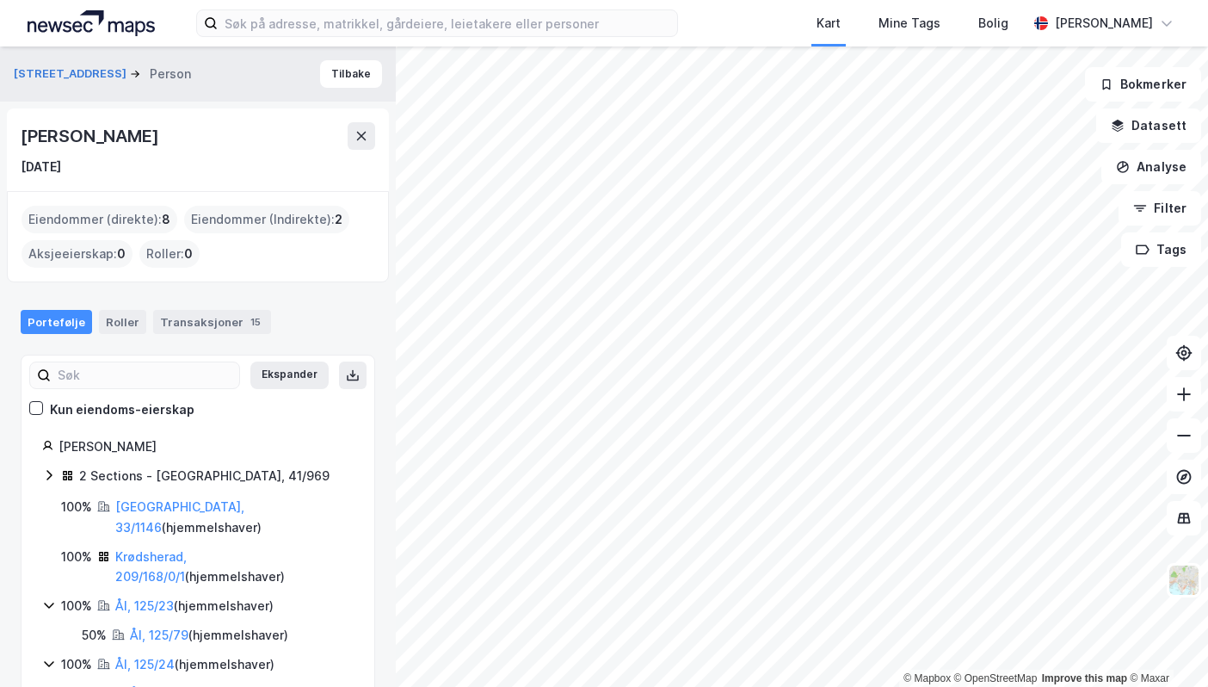
scroll to position [96, 0]
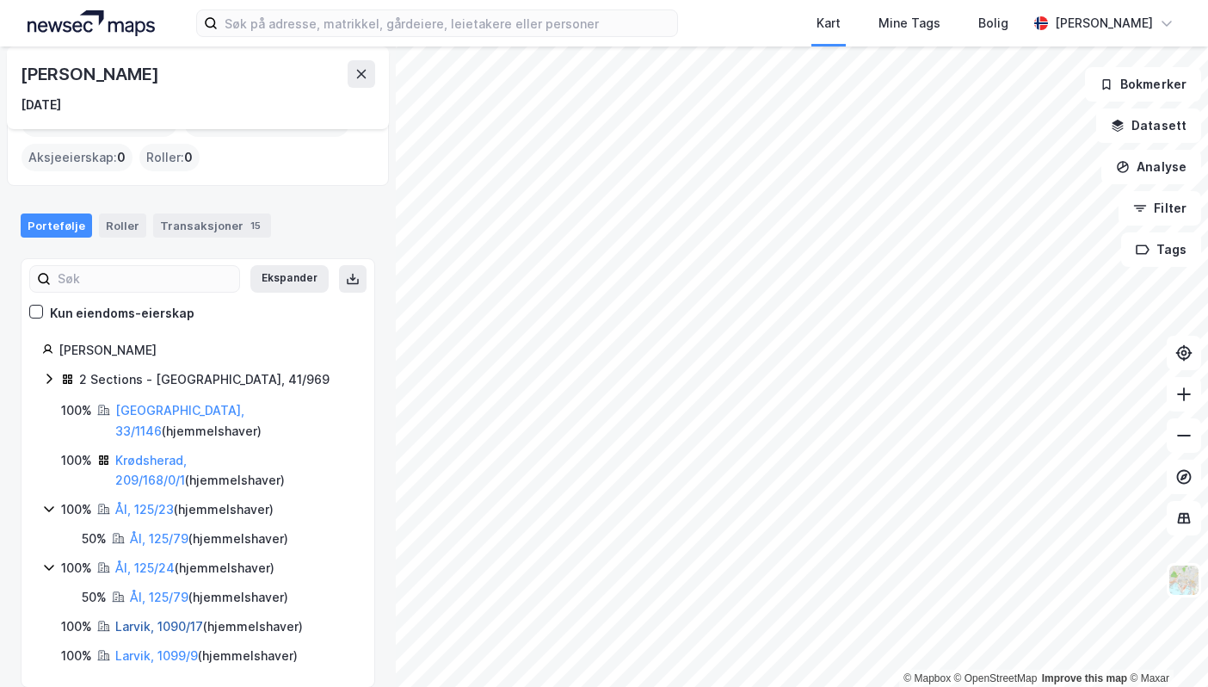
click at [164, 619] on link "Larvik, 1090/17" at bounding box center [159, 626] width 88 height 15
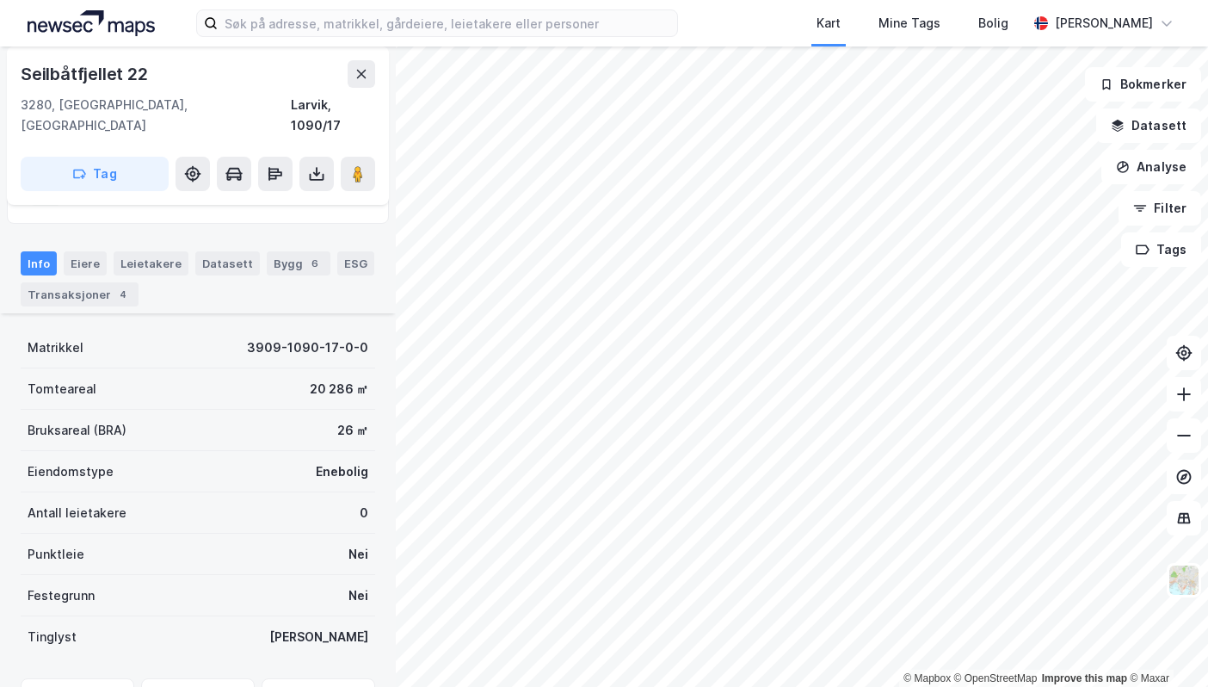
scroll to position [216, 0]
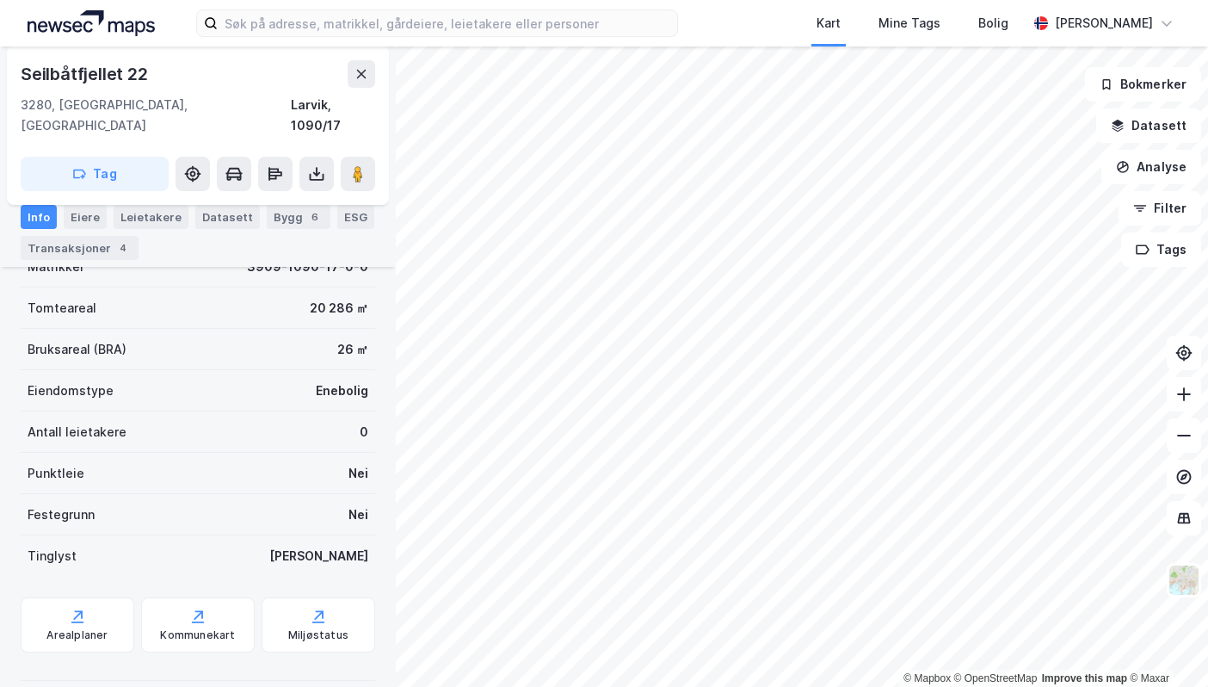
click at [83, 260] on div "Info [PERSON_NAME] Datasett Bygg 6 ESG Transaksjoner 4" at bounding box center [198, 225] width 396 height 83
drag, startPoint x: 83, startPoint y: 260, endPoint x: 51, endPoint y: 248, distance: 34.0
click at [52, 250] on div "Transaksjoner 4" at bounding box center [80, 248] width 118 height 24
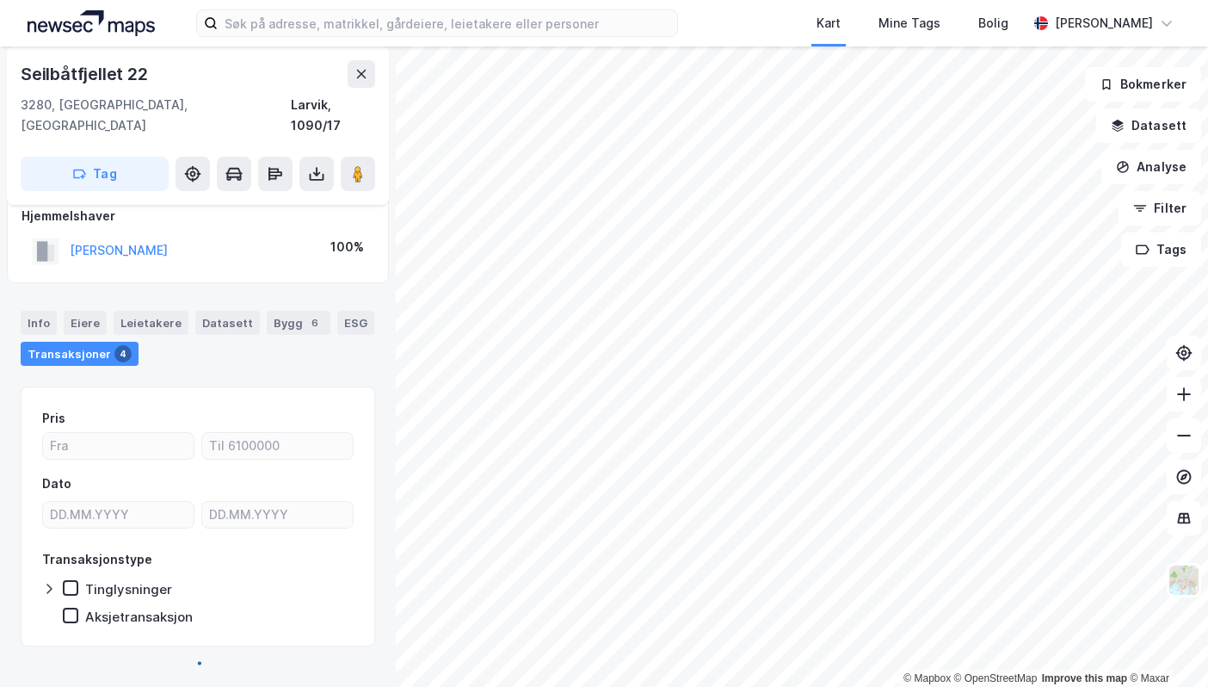
click at [59, 243] on div "[PERSON_NAME]" at bounding box center [100, 251] width 136 height 28
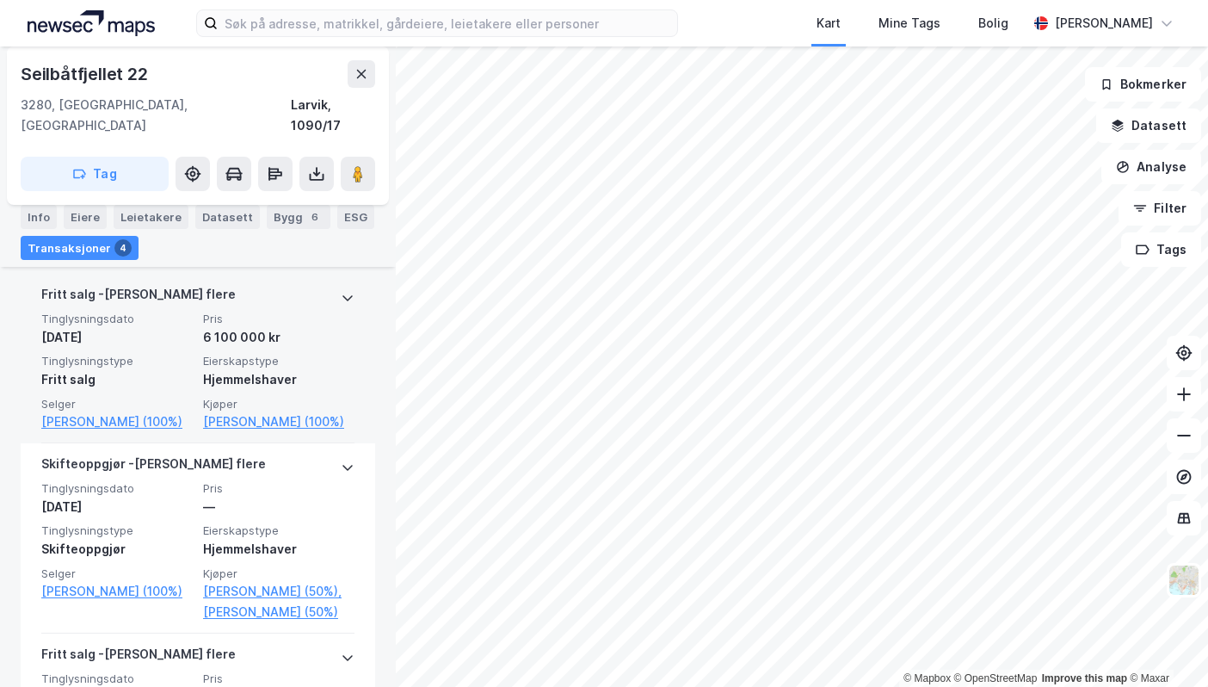
scroll to position [388, 0]
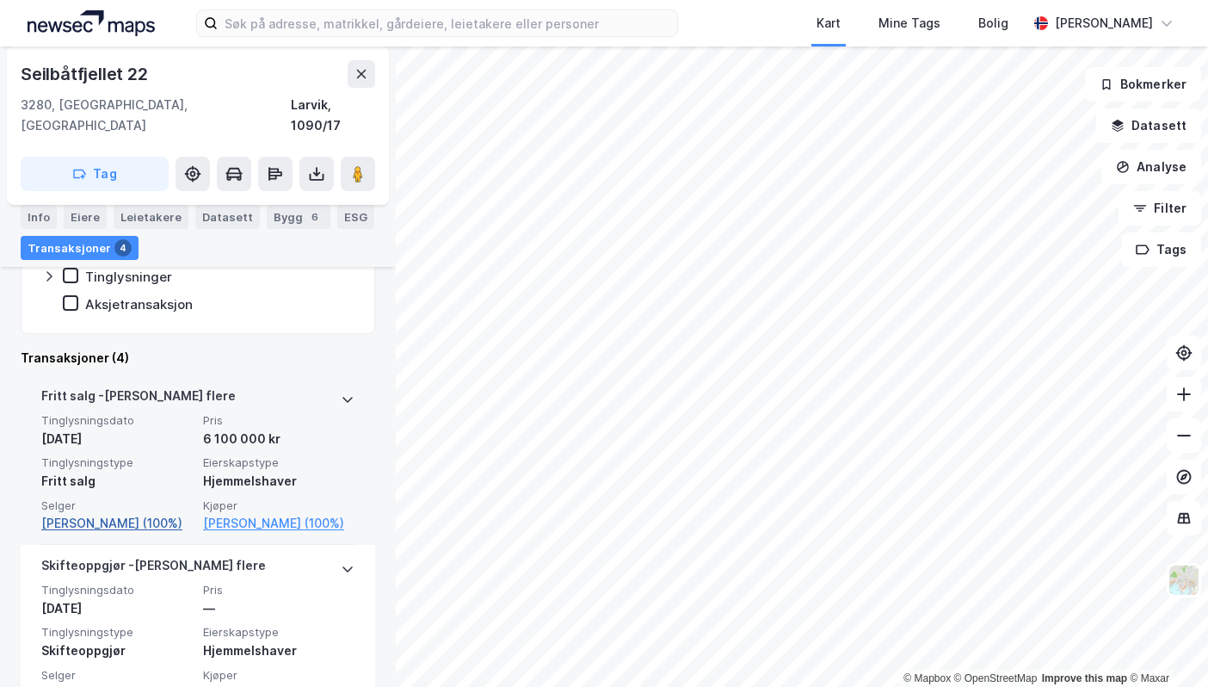
click at [128, 513] on link "[PERSON_NAME] (100%)" at bounding box center [116, 523] width 151 height 21
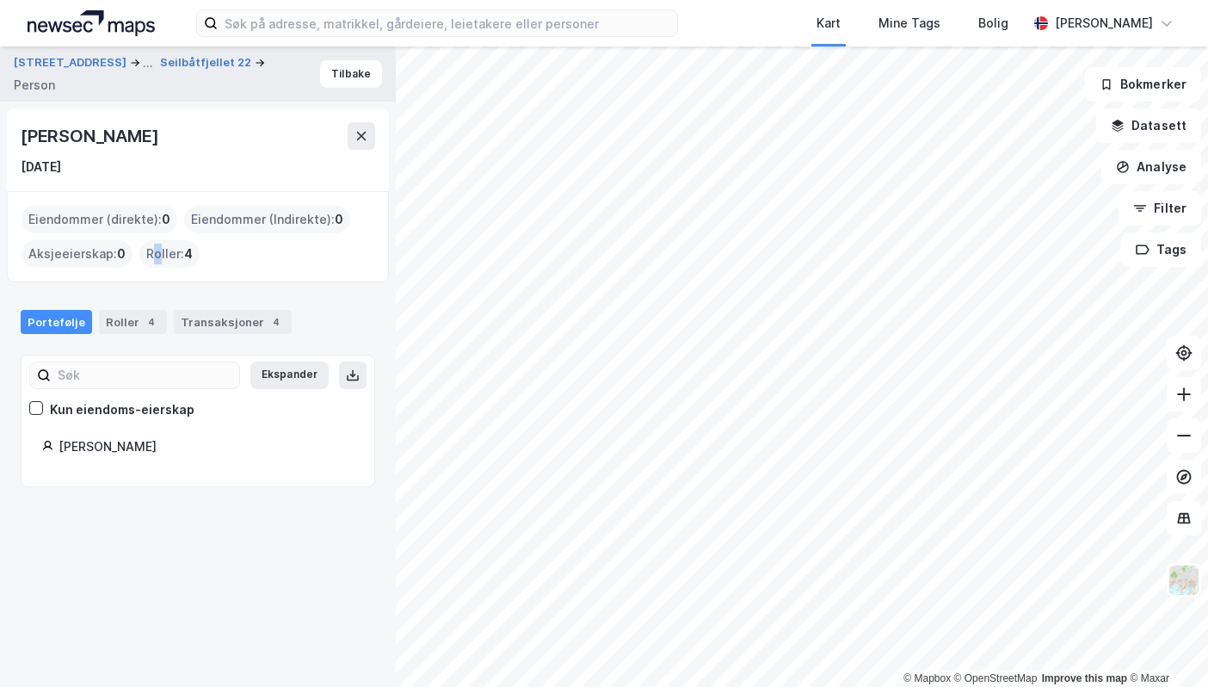
click at [155, 250] on div "Roller : 4" at bounding box center [169, 254] width 60 height 28
drag, startPoint x: 155, startPoint y: 250, endPoint x: 203, endPoint y: 331, distance: 94.2
click at [203, 331] on div "Transaksjoner 4" at bounding box center [233, 322] width 118 height 24
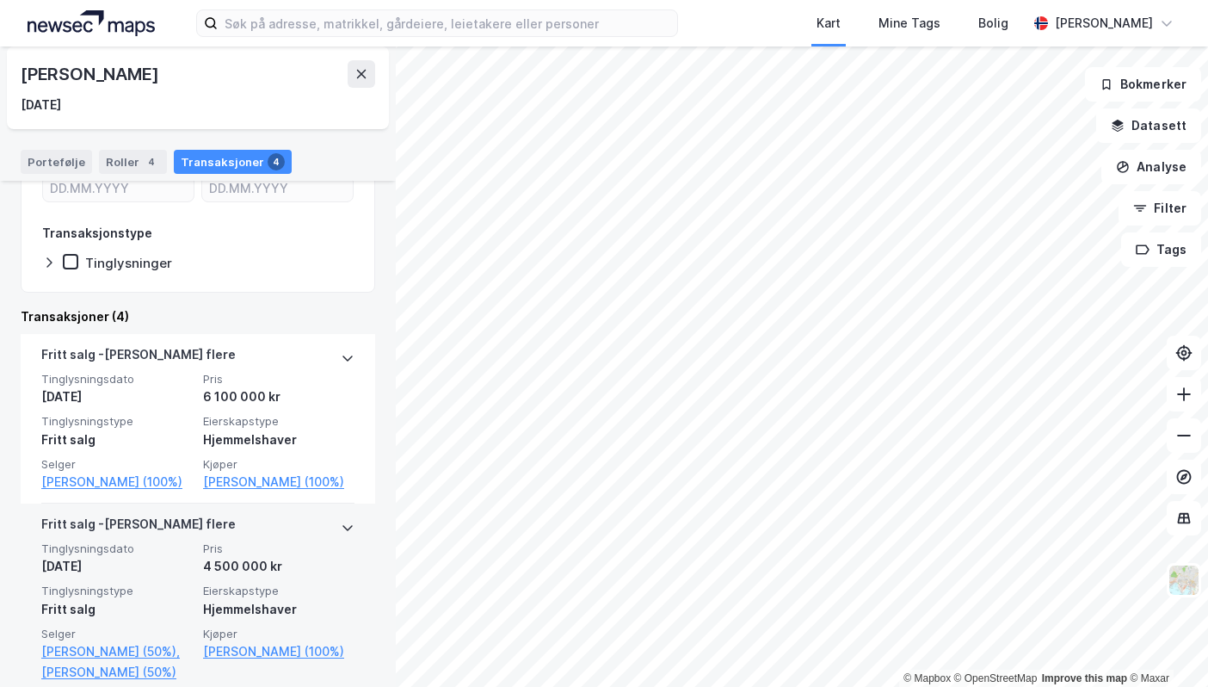
scroll to position [430, 0]
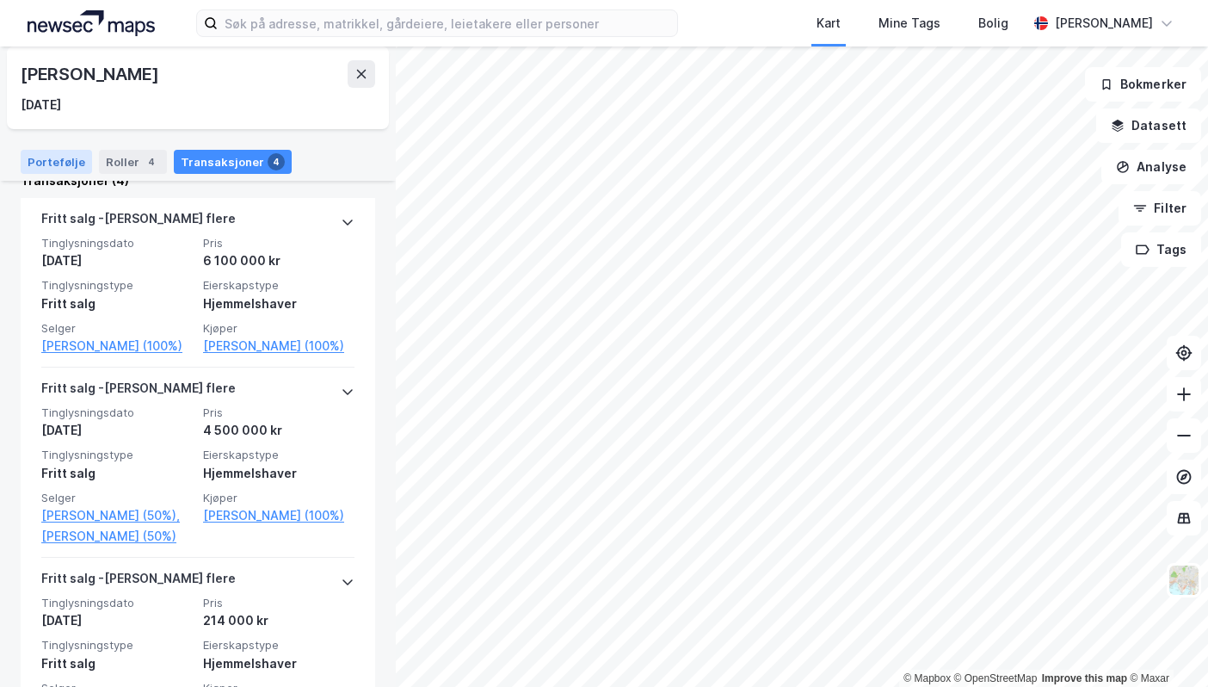
click at [65, 162] on div "Portefølje" at bounding box center [56, 162] width 71 height 24
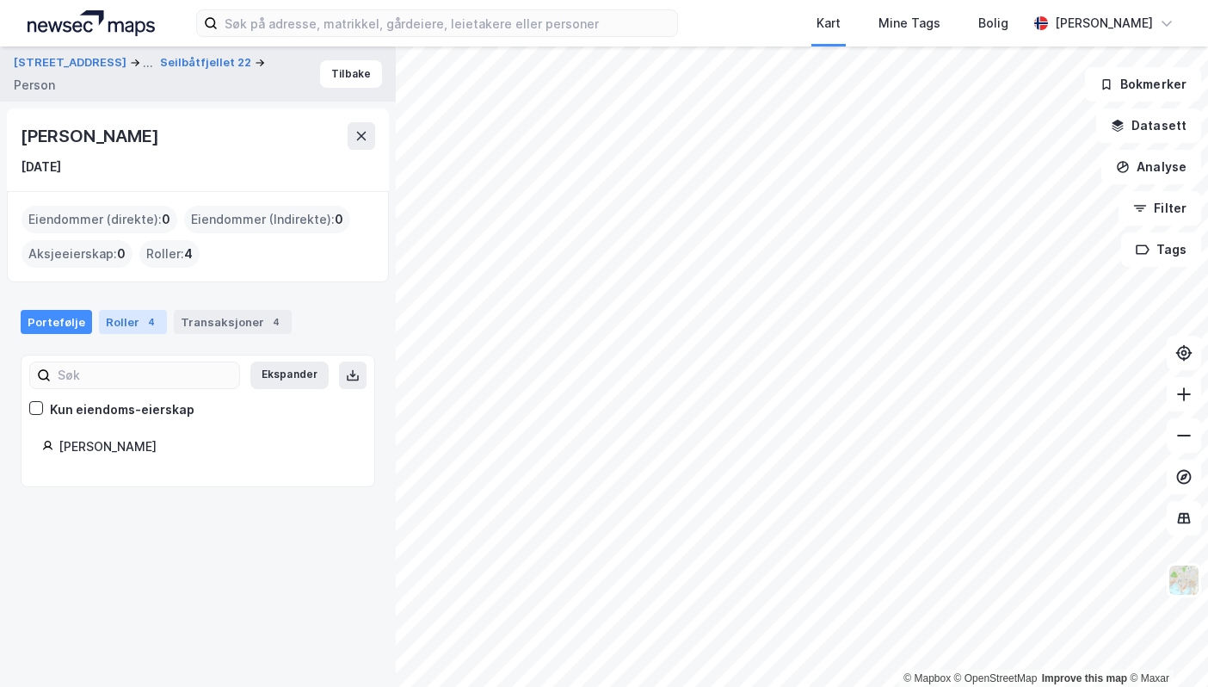
click at [132, 316] on div "Roller 4" at bounding box center [133, 322] width 68 height 24
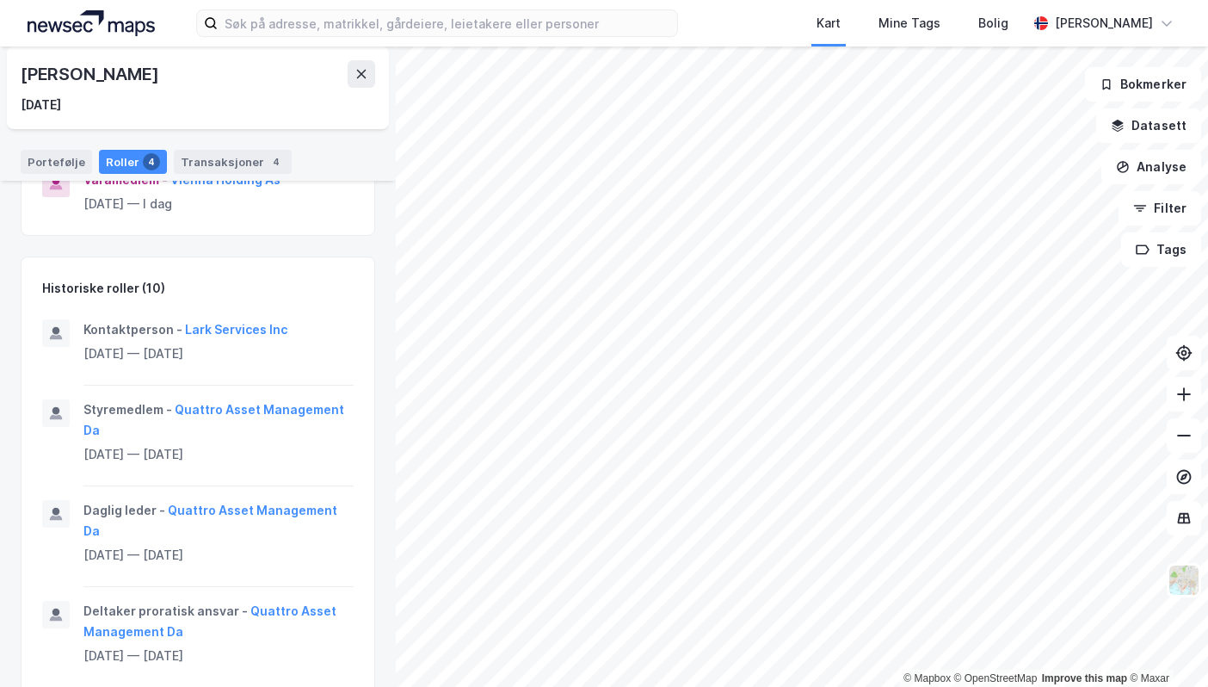
scroll to position [688, 0]
